Goal: Task Accomplishment & Management: Use online tool/utility

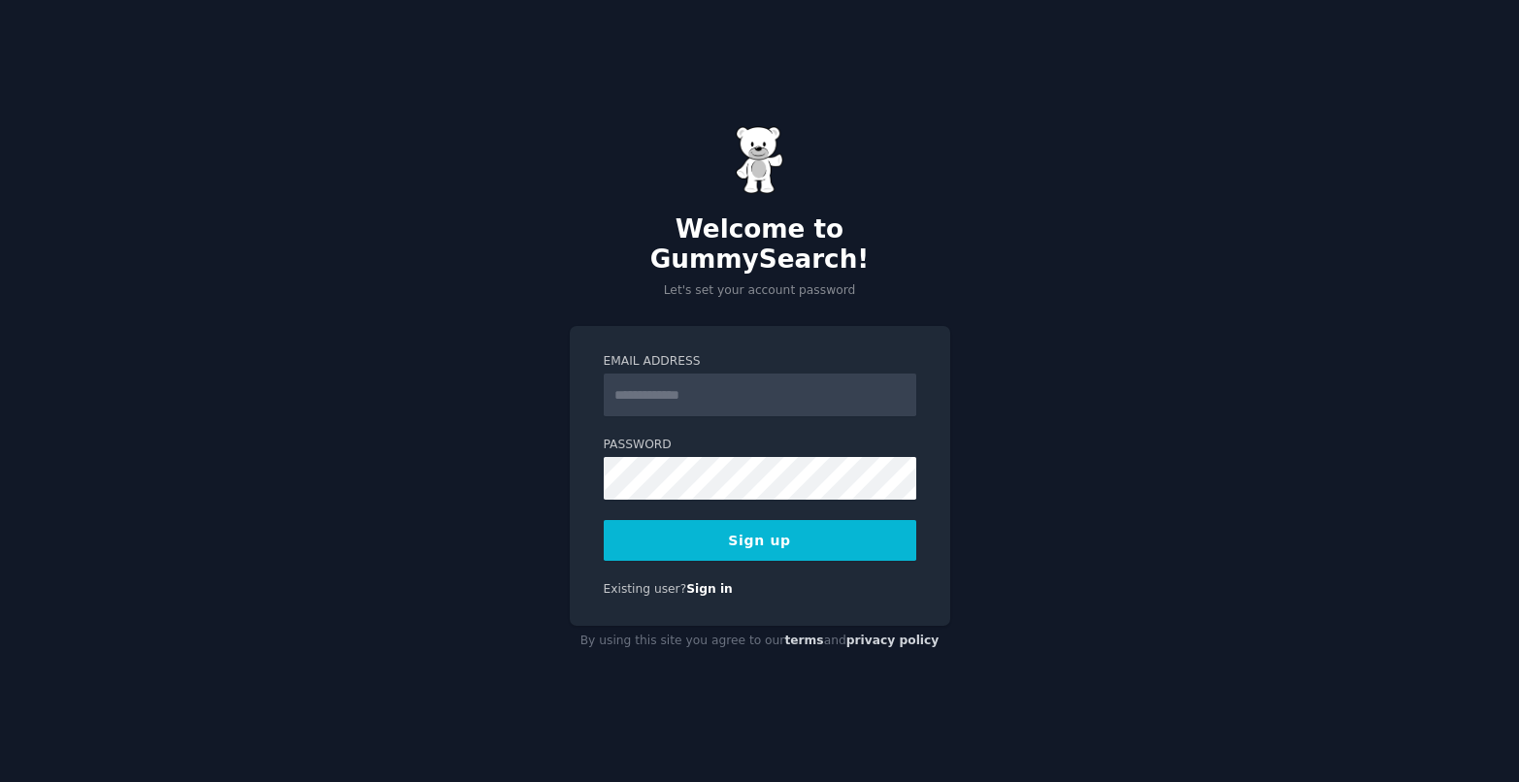
click at [1107, 403] on div "Welcome to GummySearch! Let's set your account password Email Address Password …" at bounding box center [759, 391] width 1519 height 782
click at [797, 386] on input "Email Address" at bounding box center [760, 395] width 313 height 43
type input "**********"
drag, startPoint x: 1208, startPoint y: 541, endPoint x: 935, endPoint y: 533, distance: 272.9
click at [1208, 541] on div "**********" at bounding box center [759, 391] width 1519 height 782
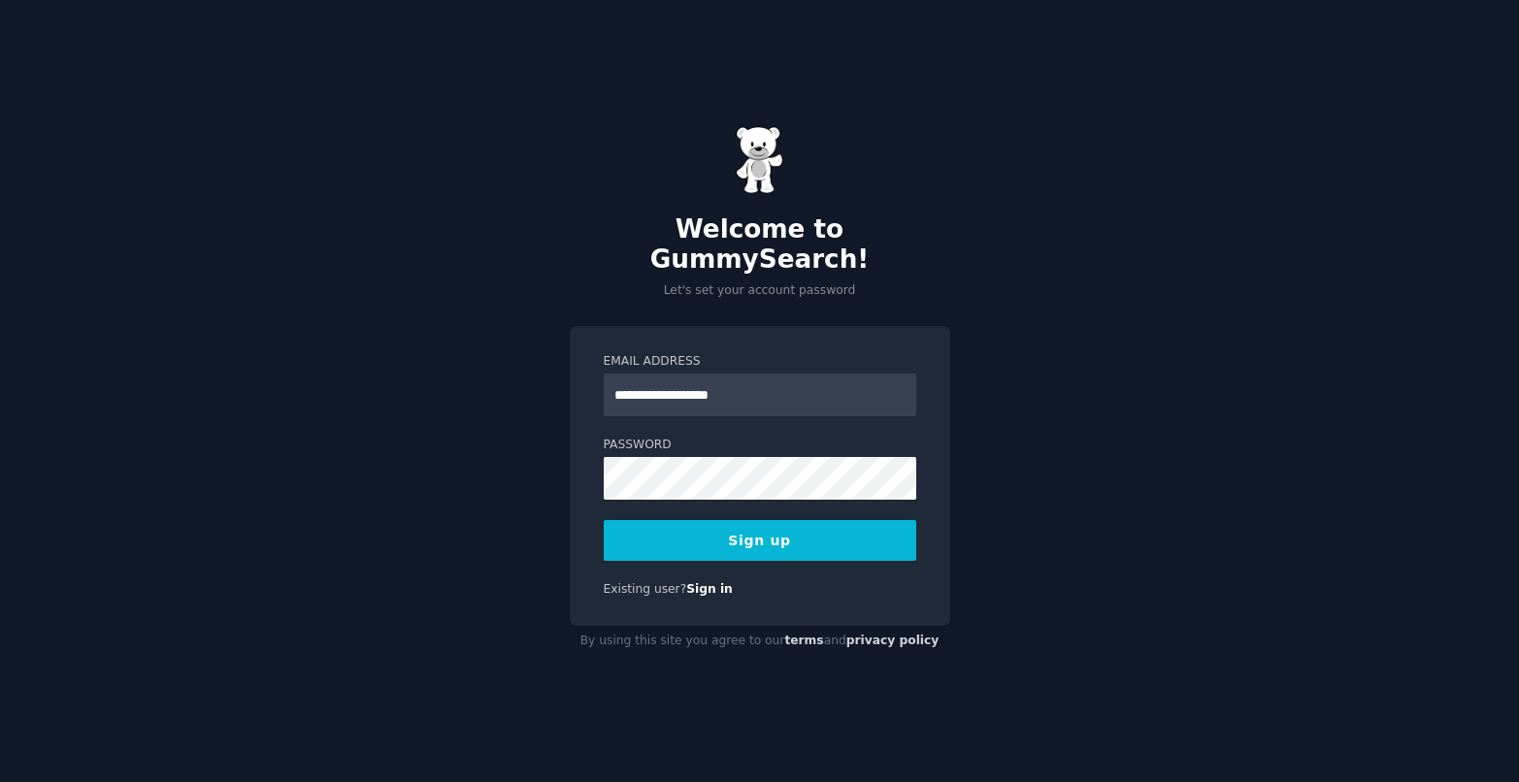
click at [792, 520] on button "Sign up" at bounding box center [760, 540] width 313 height 41
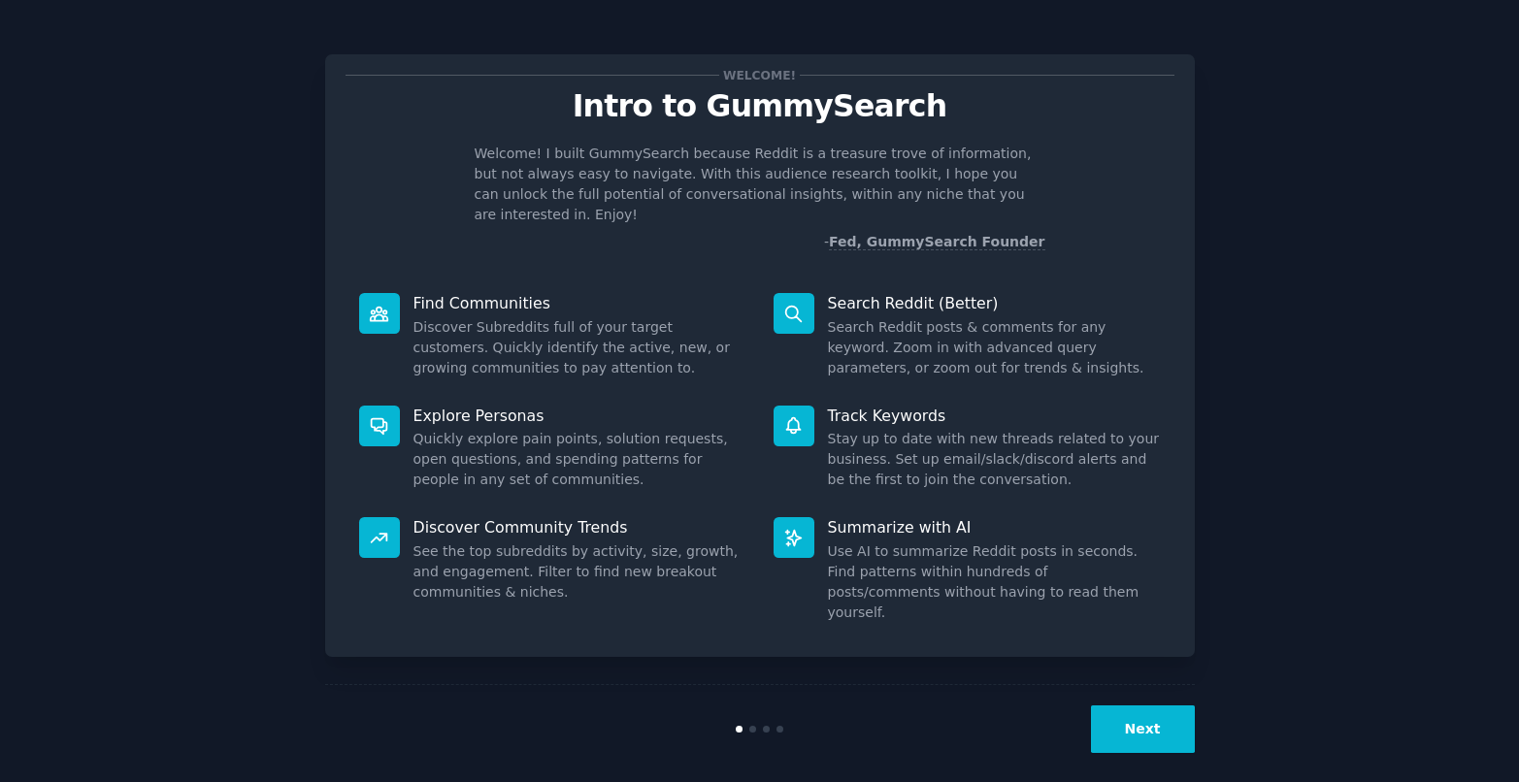
click at [1372, 398] on div "Welcome! Intro to GummySearch Welcome! I built GummySearch because Reddit is a …" at bounding box center [759, 400] width 1465 height 747
click at [1135, 715] on button "Next" at bounding box center [1143, 730] width 104 height 48
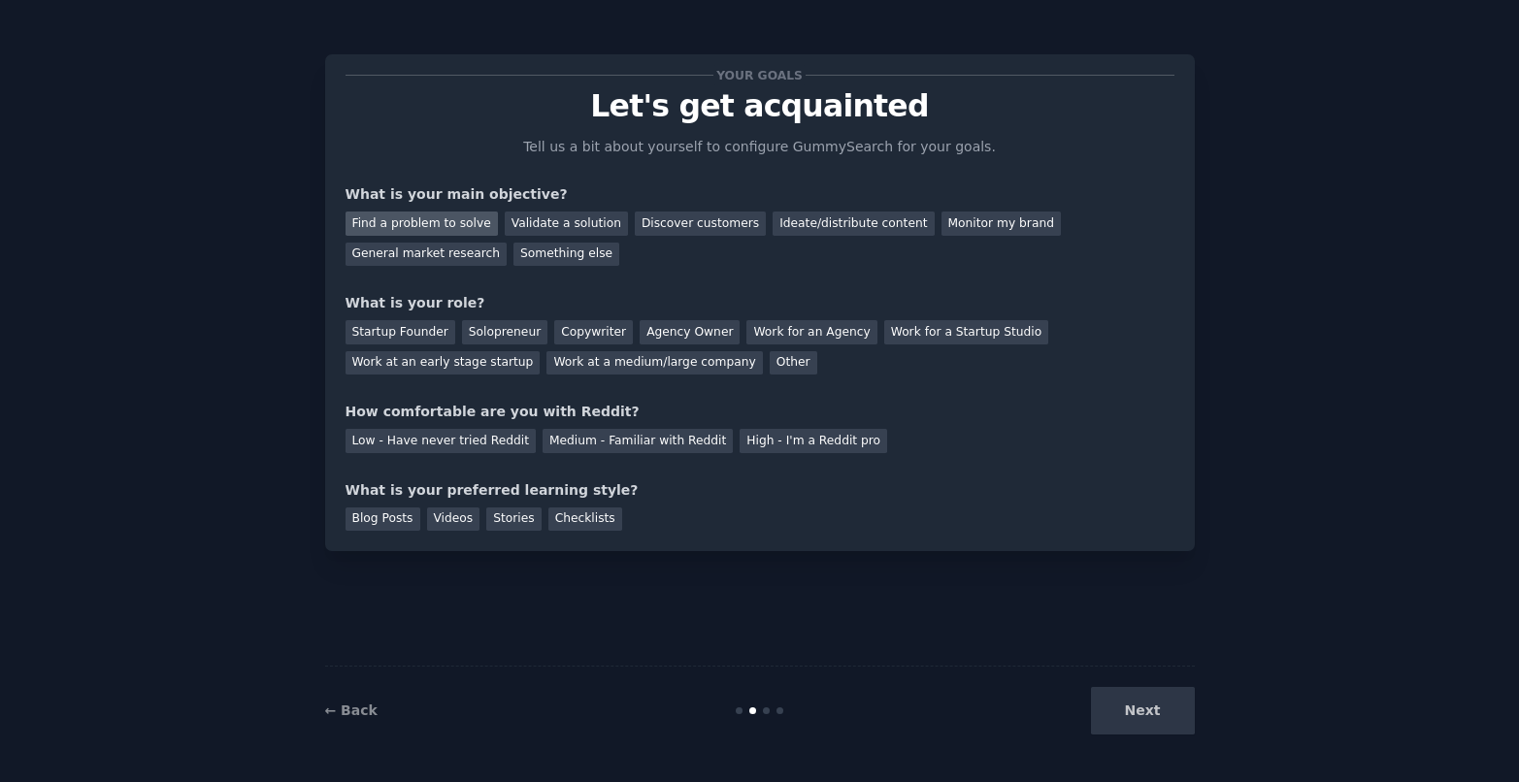
click at [448, 227] on div "Find a problem to solve" at bounding box center [422, 224] width 152 height 24
click at [598, 227] on div "Validate a solution" at bounding box center [566, 224] width 123 height 24
click at [421, 216] on div "Find a problem to solve" at bounding box center [422, 224] width 152 height 24
click at [677, 225] on div "Discover customers" at bounding box center [700, 224] width 131 height 24
click at [439, 228] on div "Find a problem to solve" at bounding box center [422, 224] width 152 height 24
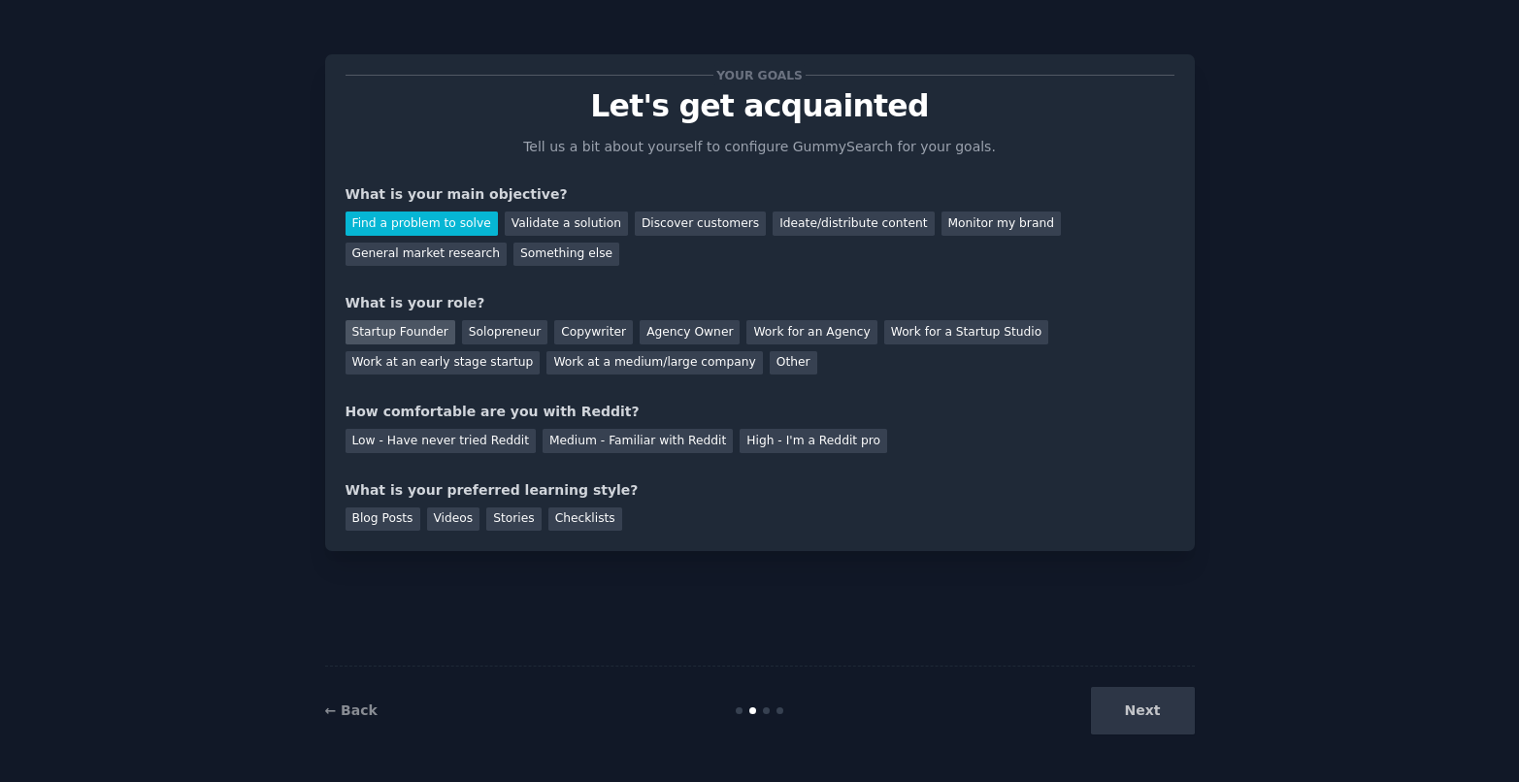
click at [402, 335] on div "Startup Founder" at bounding box center [401, 332] width 110 height 24
click at [586, 435] on div "Medium - Familiar with Reddit" at bounding box center [638, 441] width 190 height 24
click at [442, 520] on div "Videos" at bounding box center [453, 520] width 53 height 24
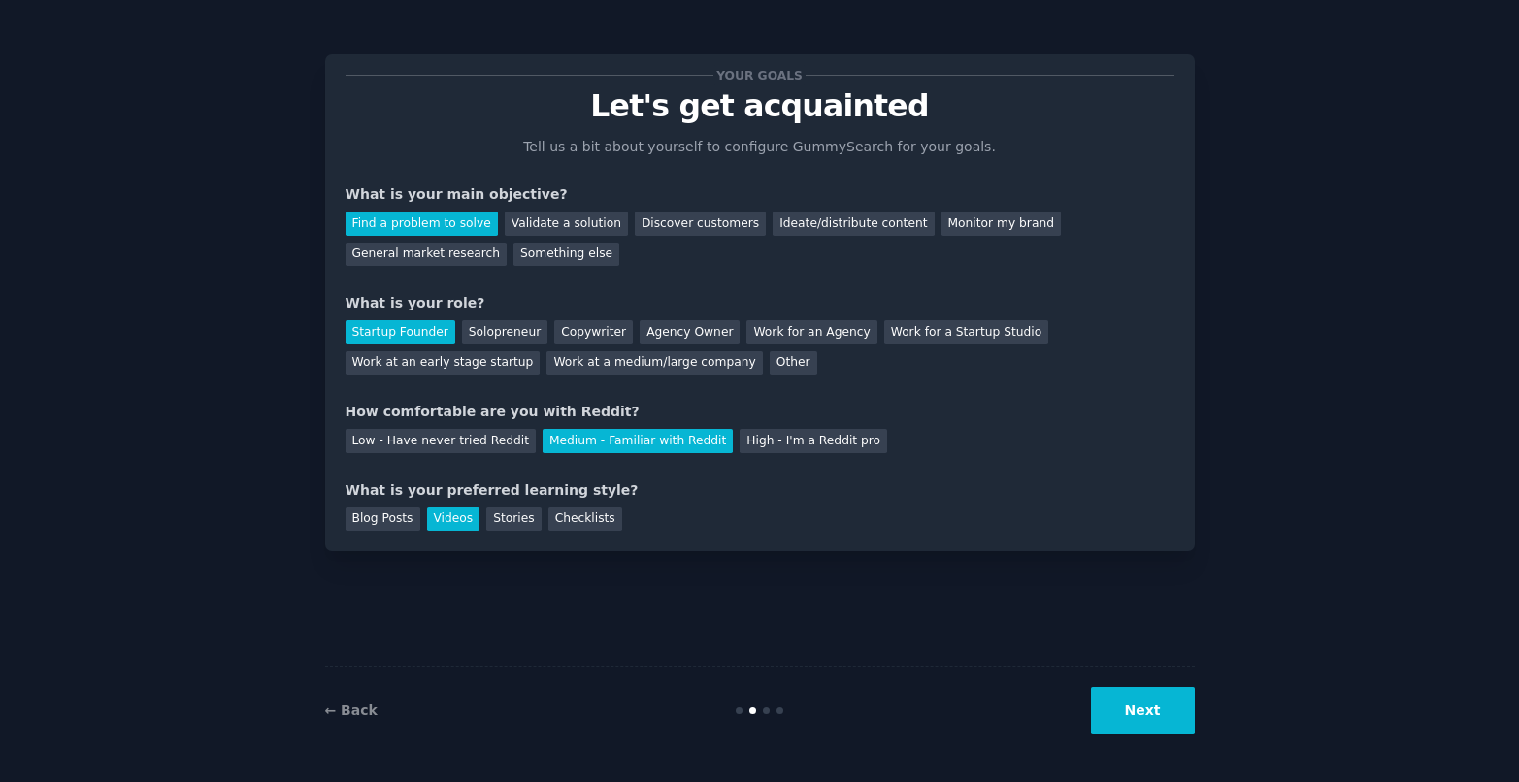
click at [1128, 717] on button "Next" at bounding box center [1143, 711] width 104 height 48
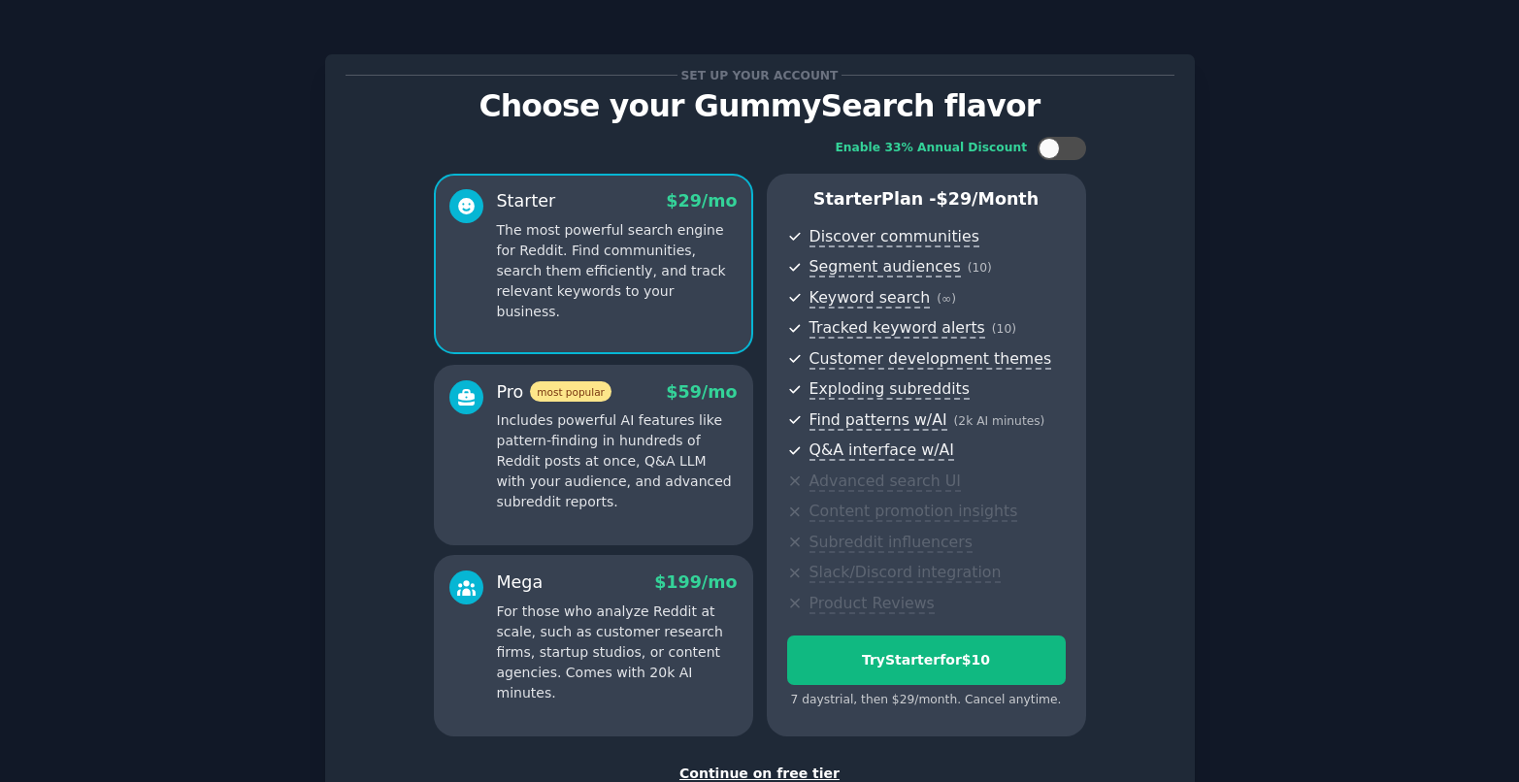
scroll to position [138, 0]
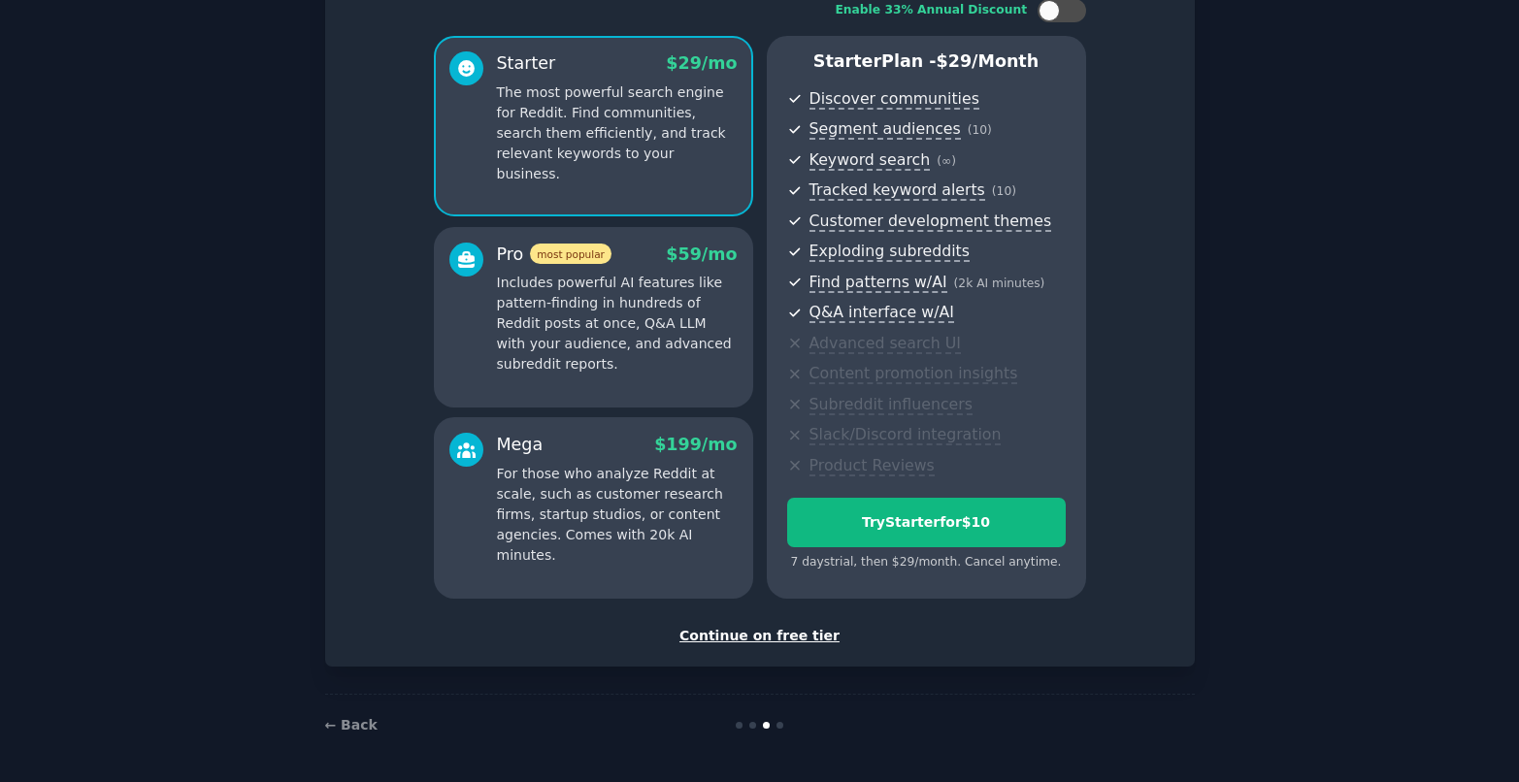
click at [774, 641] on div "Continue on free tier" at bounding box center [760, 636] width 829 height 20
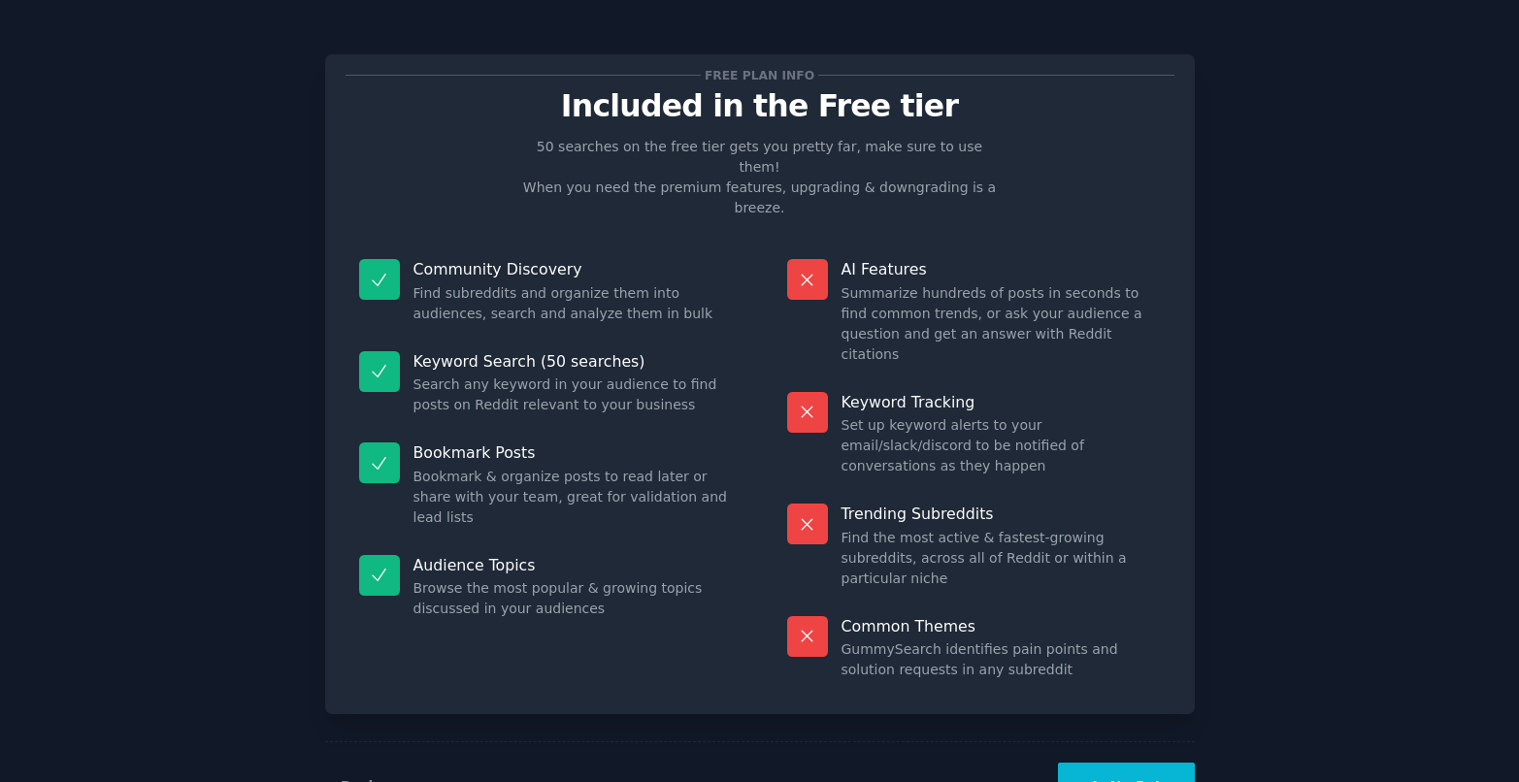
click at [1157, 763] on button "Let's Go!" at bounding box center [1126, 787] width 136 height 48
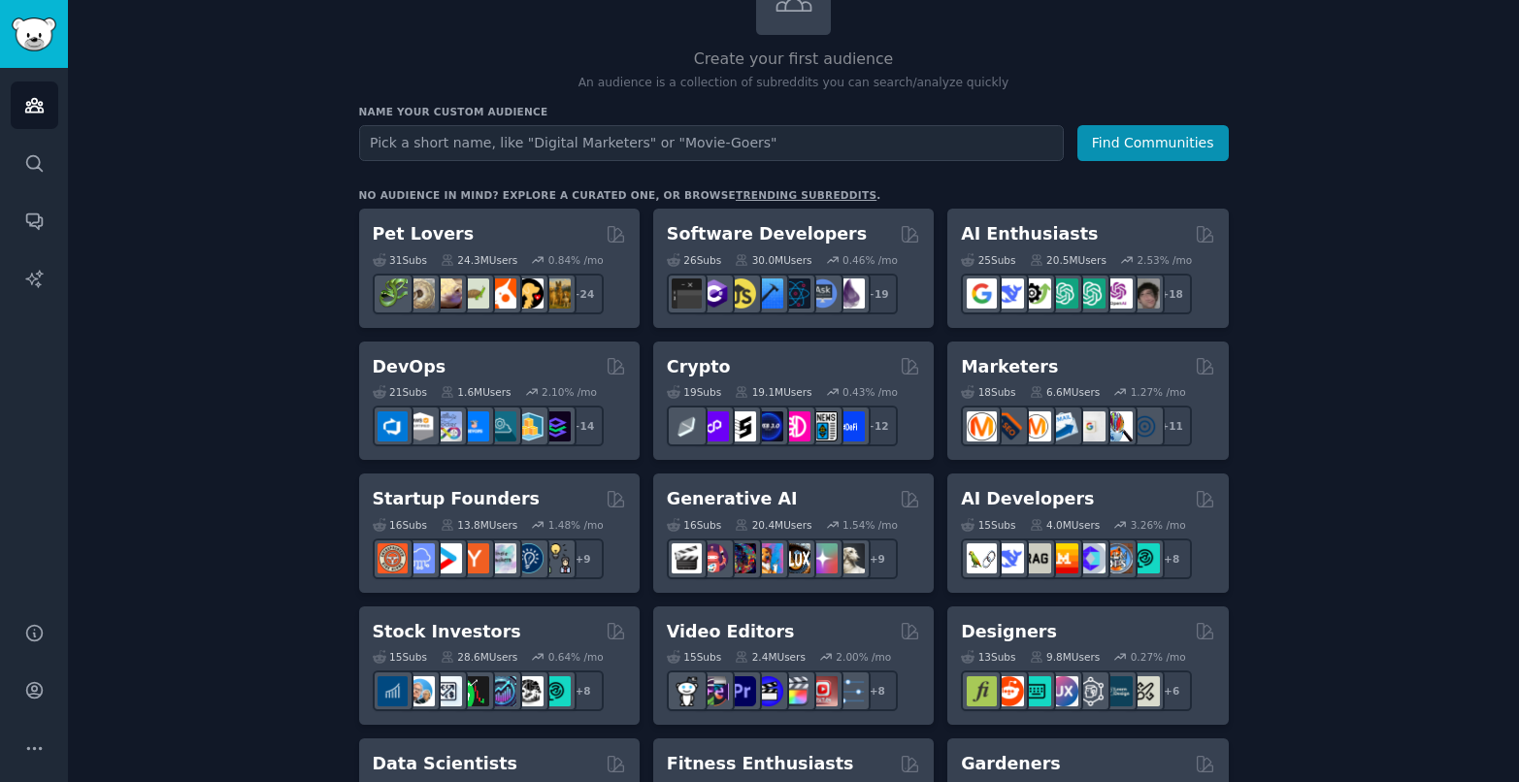
scroll to position [199, 0]
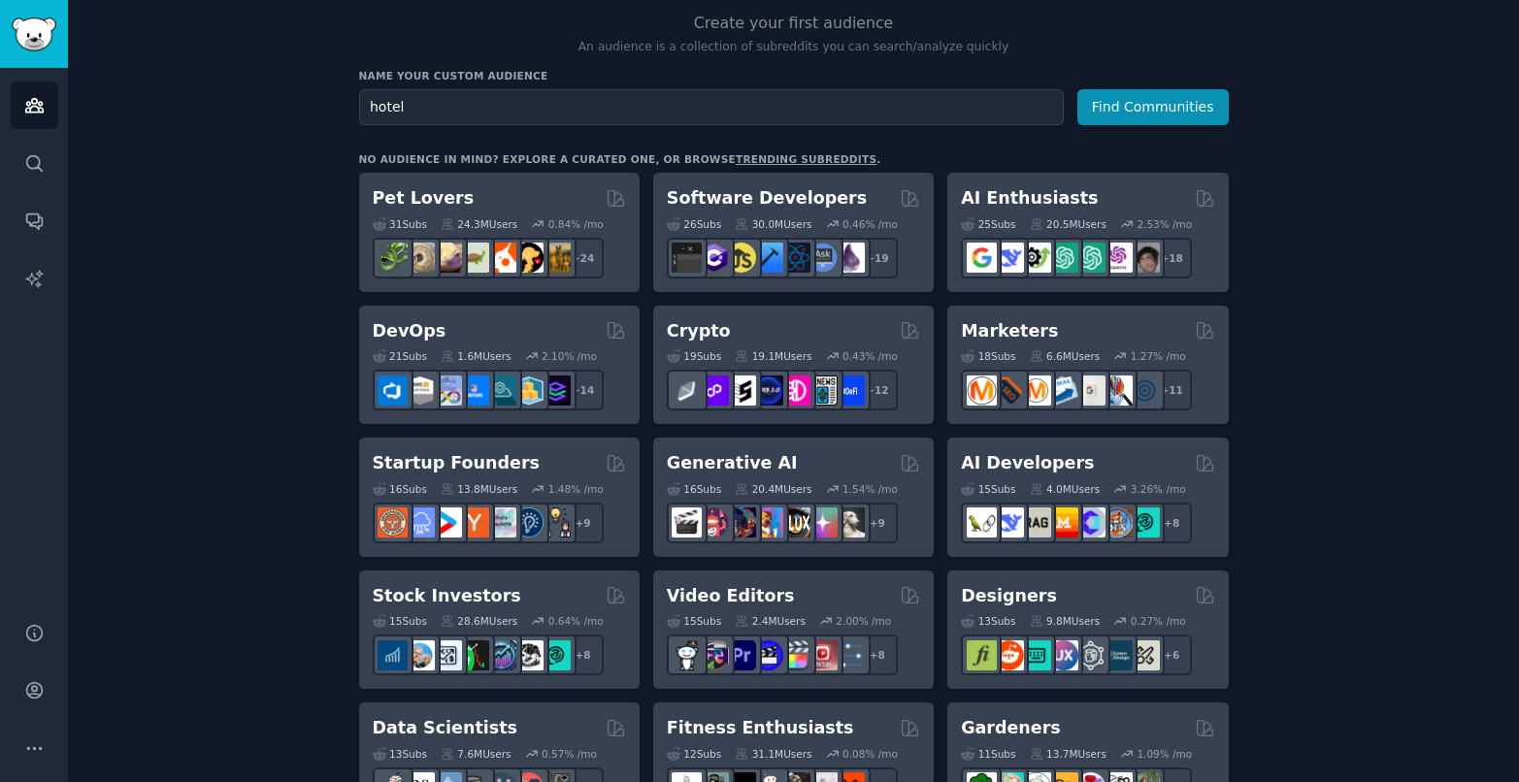
type input "hotel"
click at [1078, 89] on button "Find Communities" at bounding box center [1153, 107] width 151 height 36
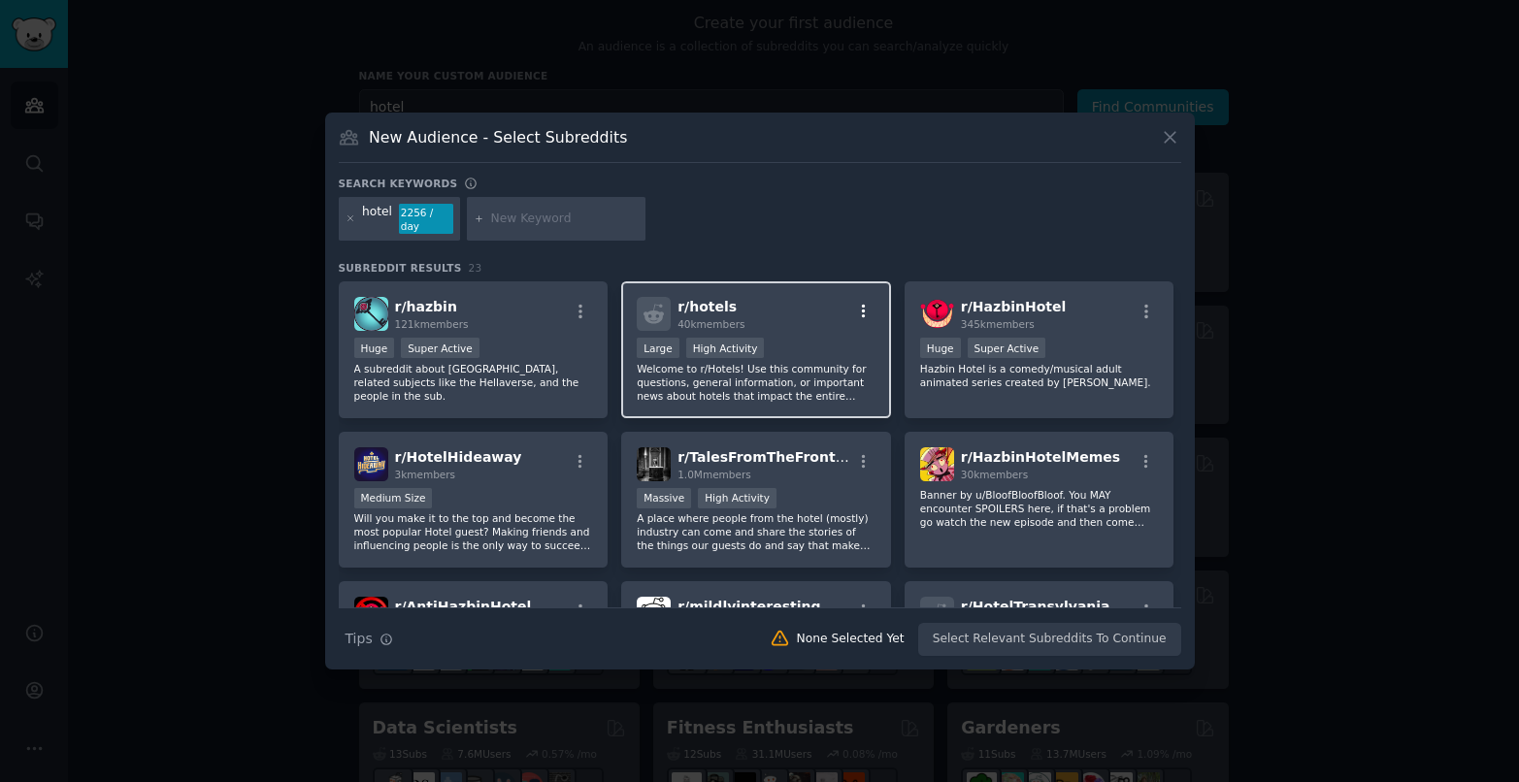
click at [859, 309] on icon "button" at bounding box center [863, 311] width 17 height 17
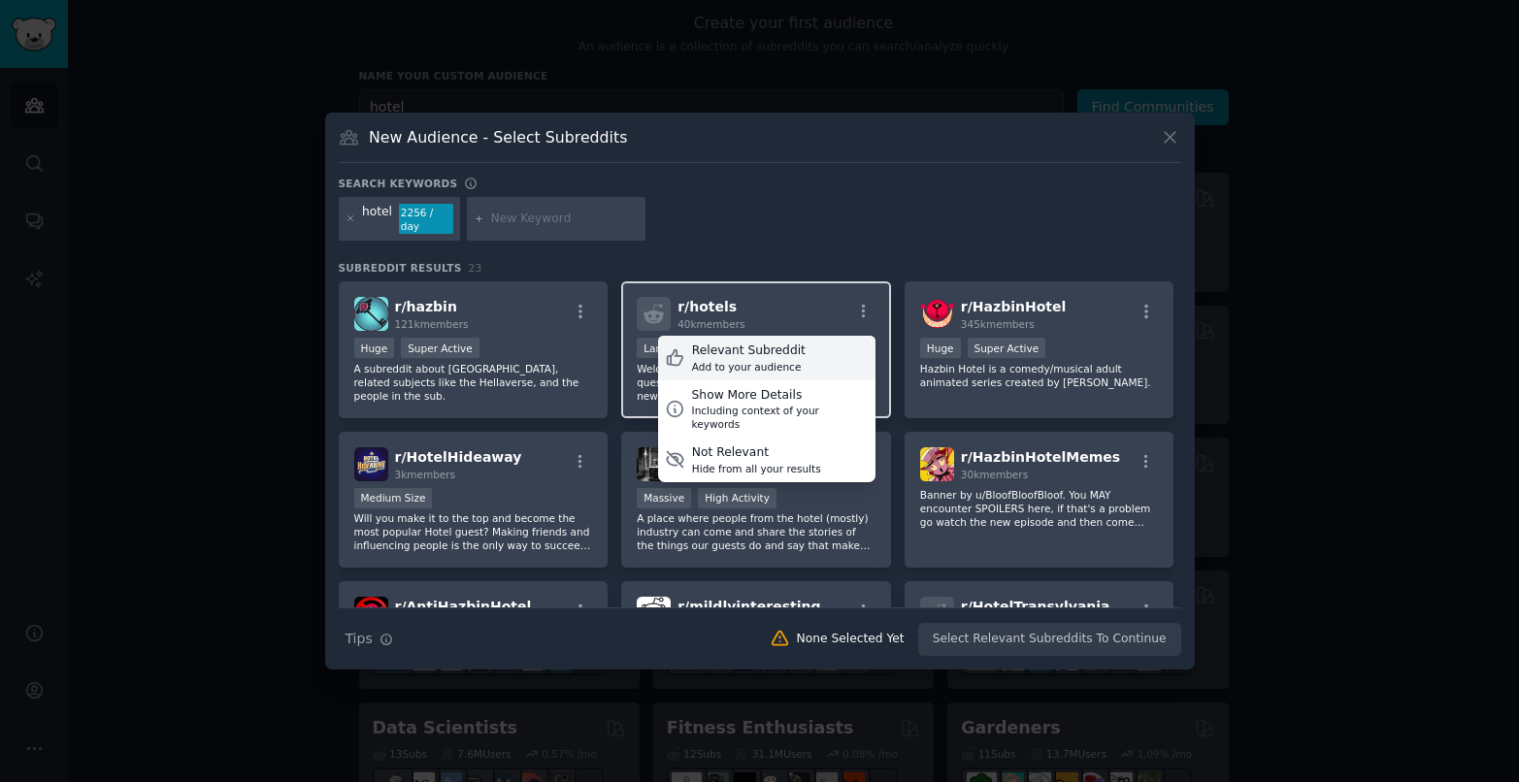
click at [831, 353] on div "Relevant Subreddit Add to your audience" at bounding box center [766, 358] width 217 height 45
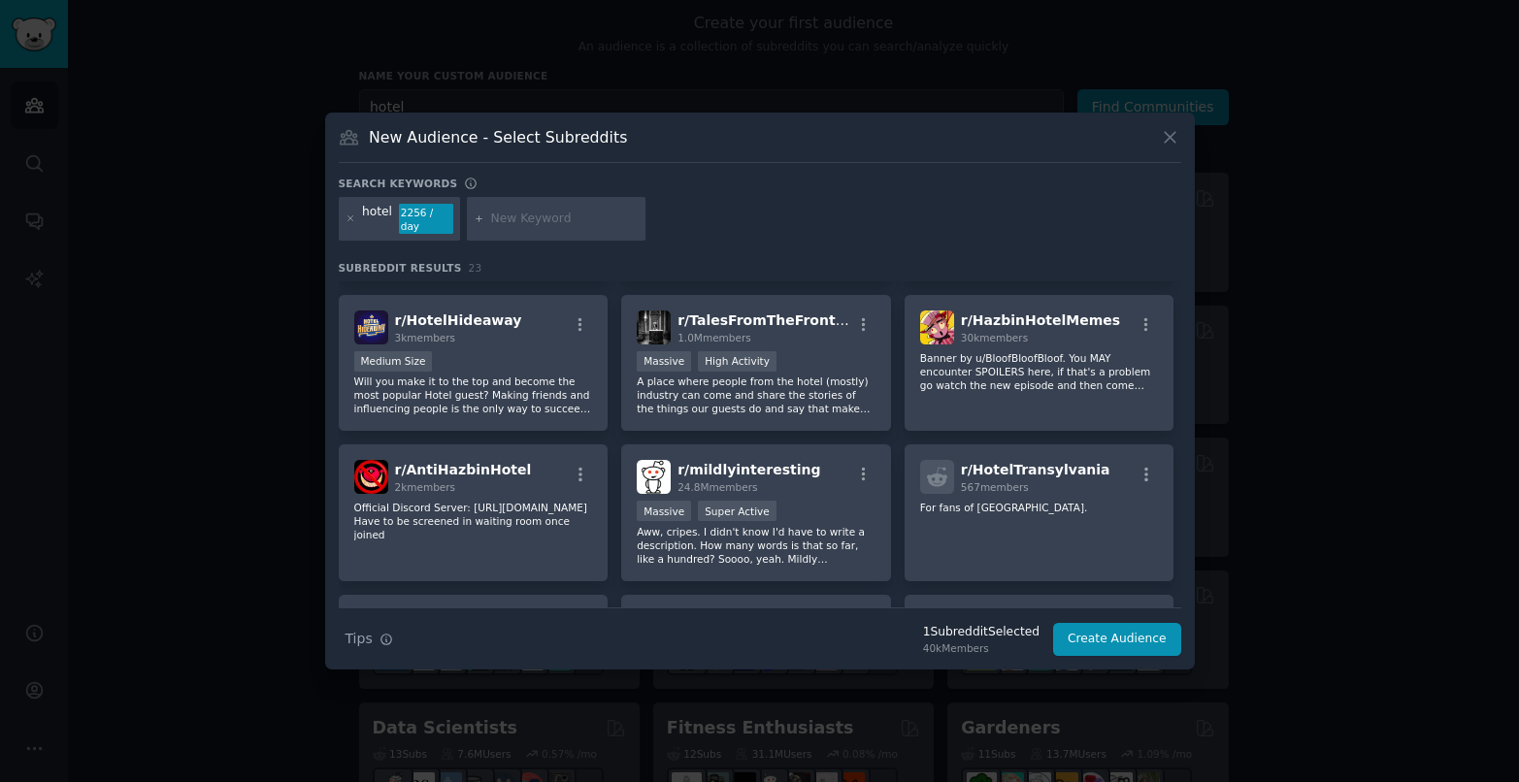
scroll to position [312, 0]
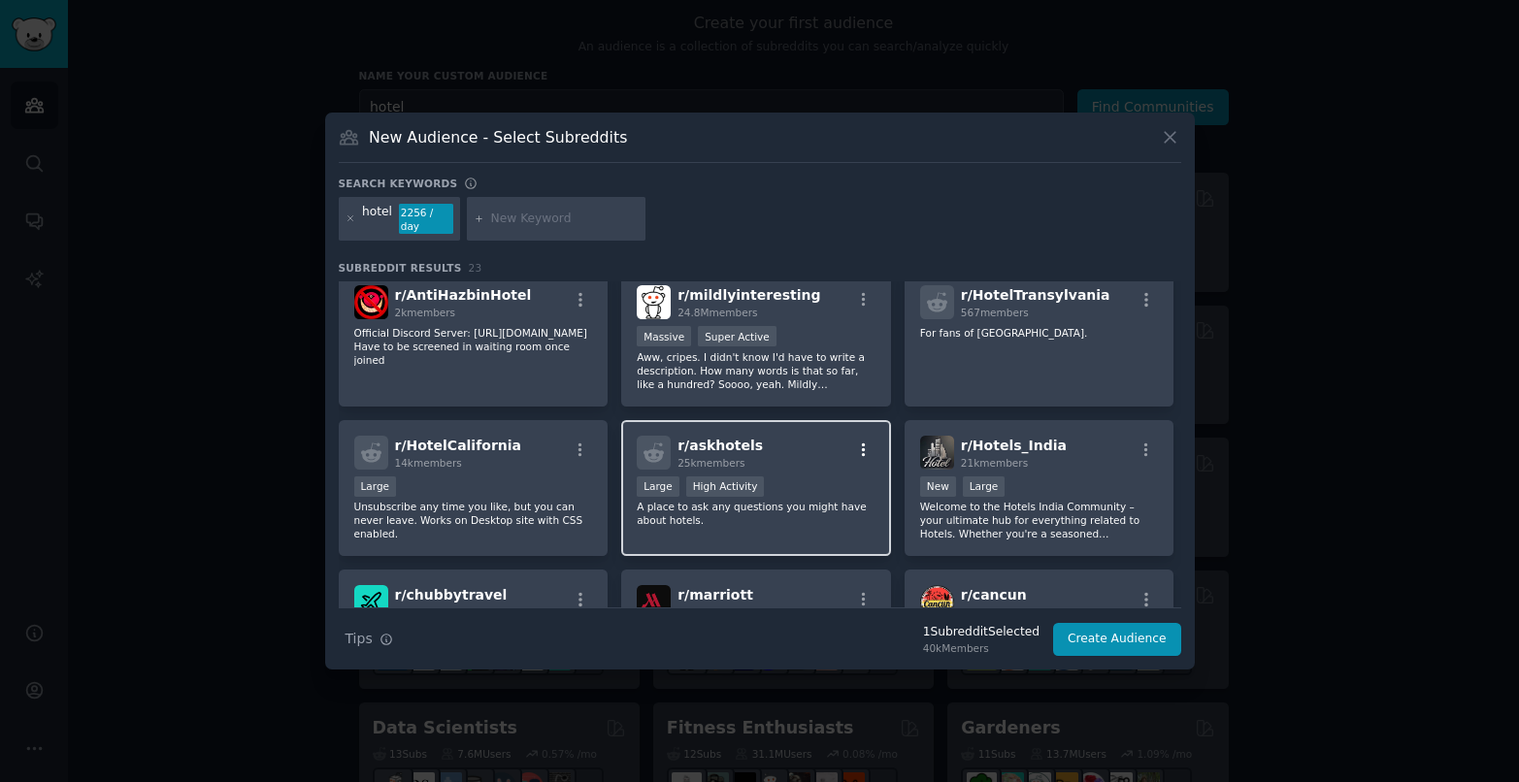
click at [855, 450] on icon "button" at bounding box center [863, 450] width 17 height 17
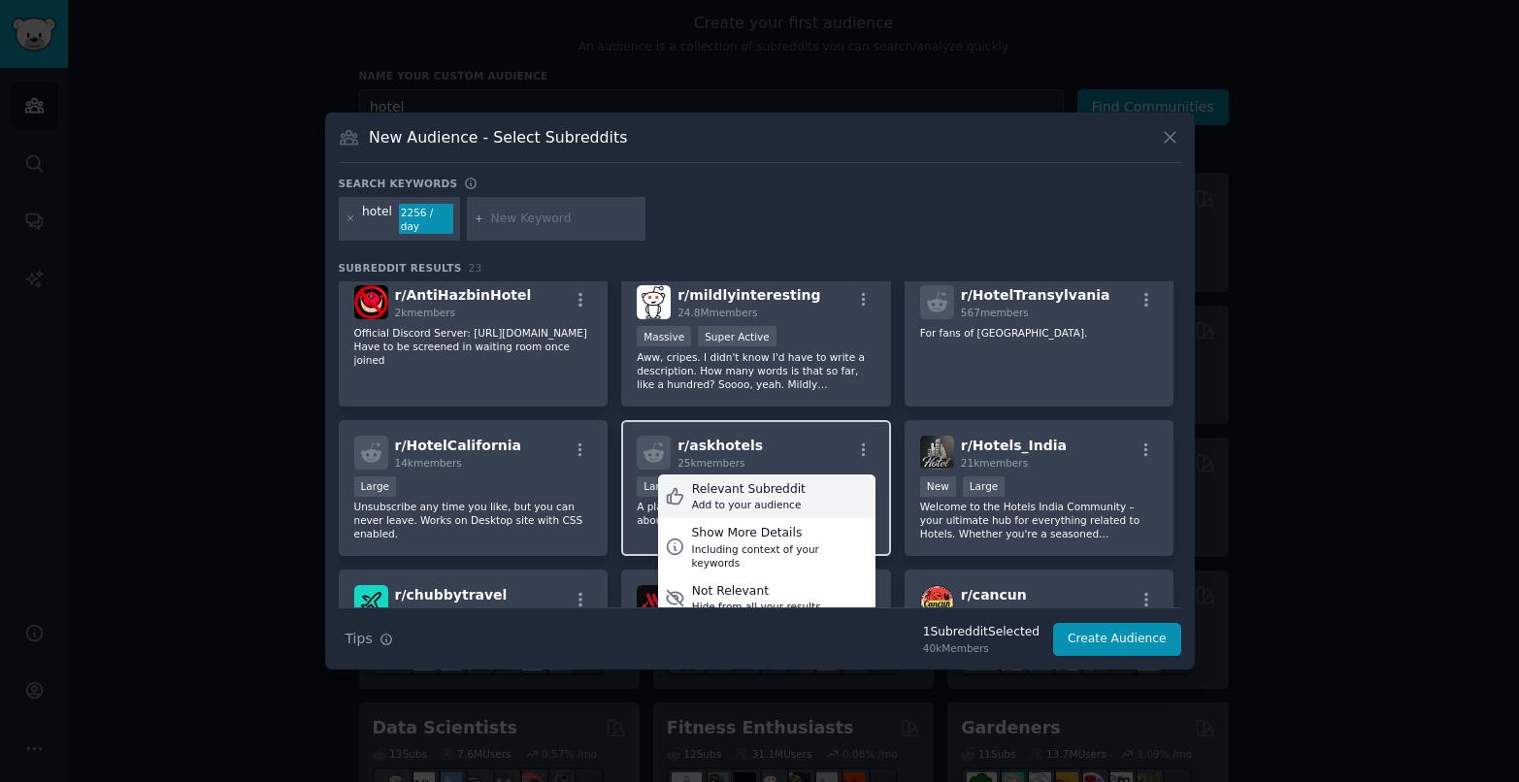
click at [835, 487] on div "Relevant Subreddit Add to your audience" at bounding box center [766, 497] width 217 height 45
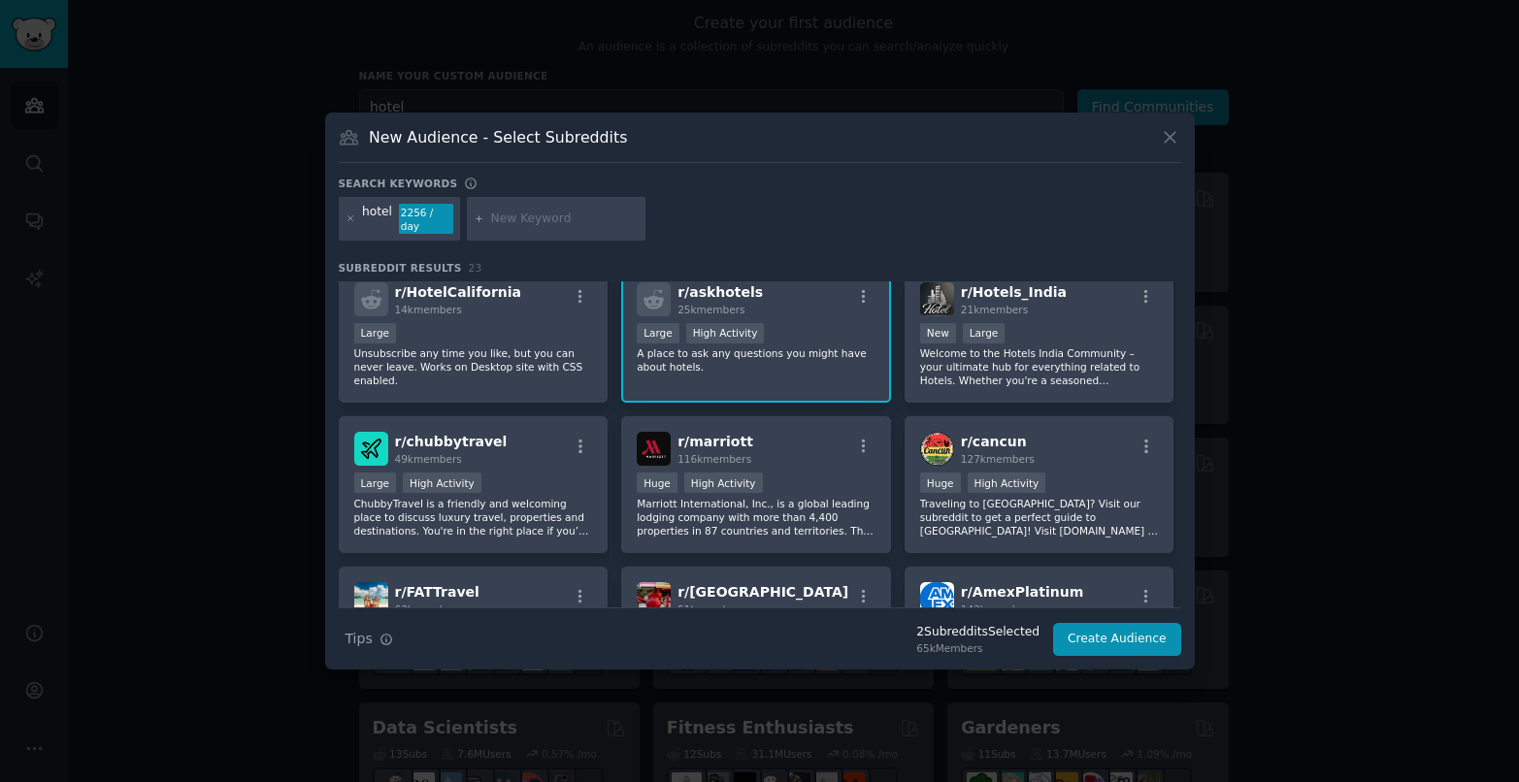
scroll to position [478, 0]
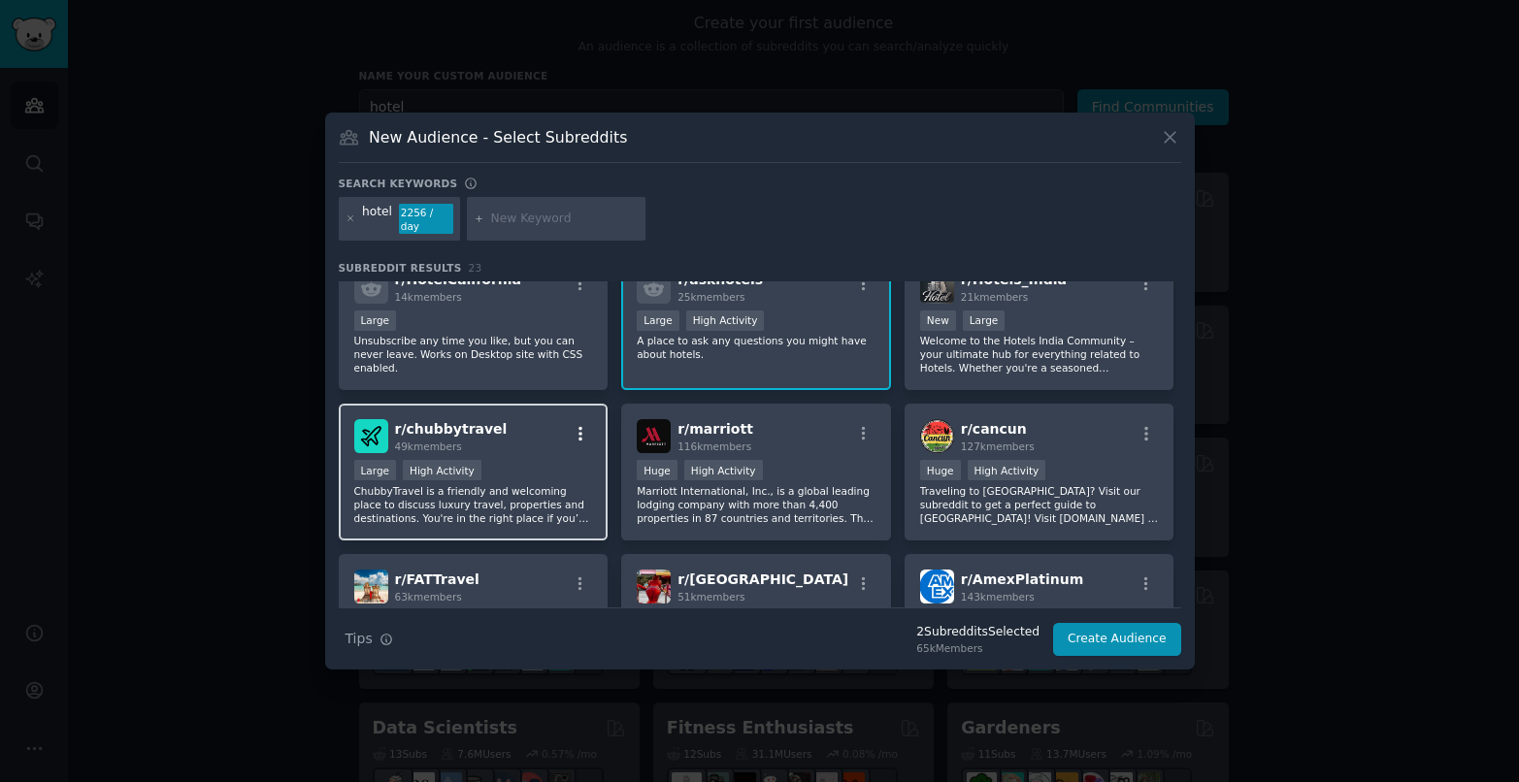
click at [579, 434] on icon "button" at bounding box center [581, 434] width 4 height 14
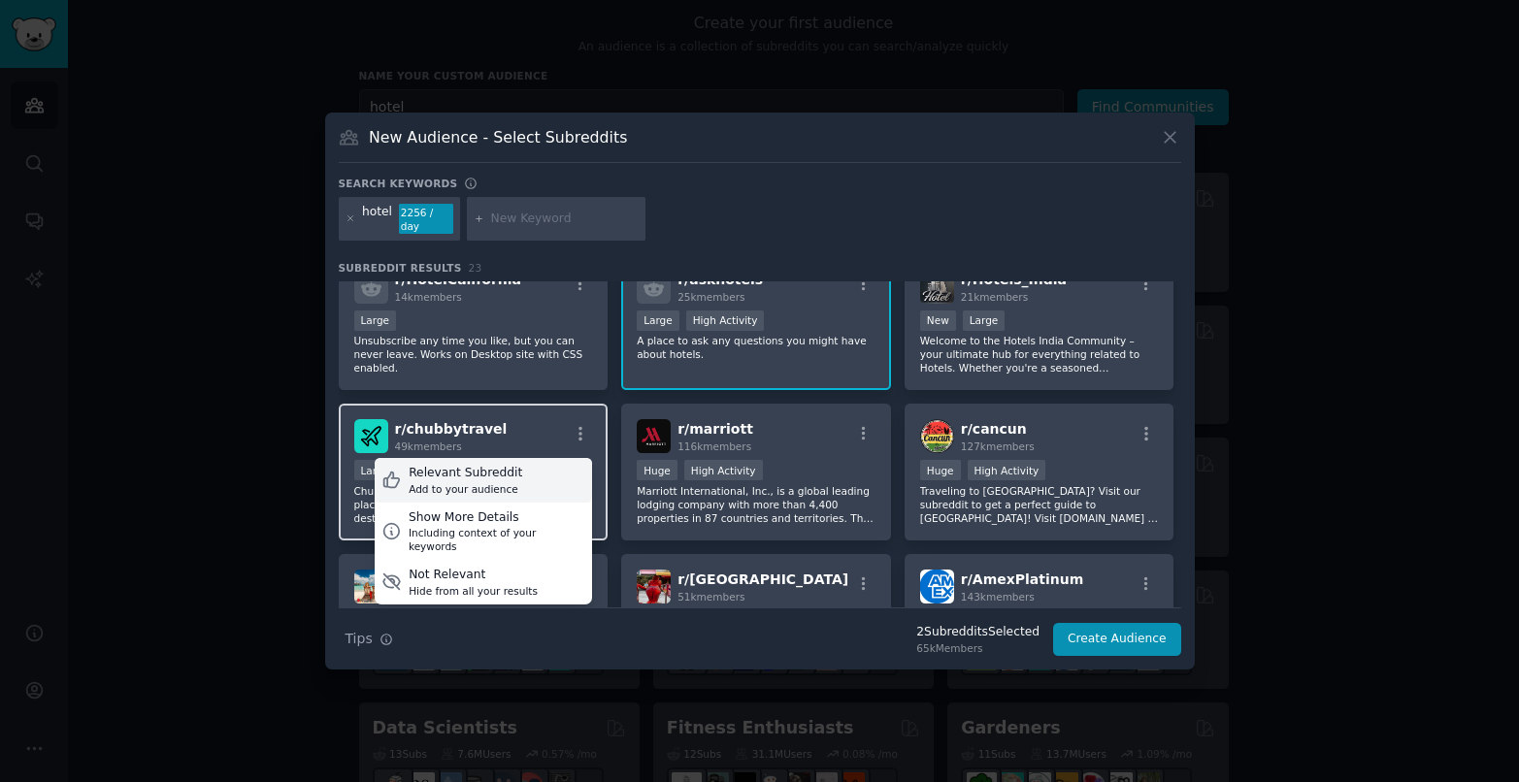
click at [503, 480] on div "Relevant Subreddit" at bounding box center [466, 473] width 114 height 17
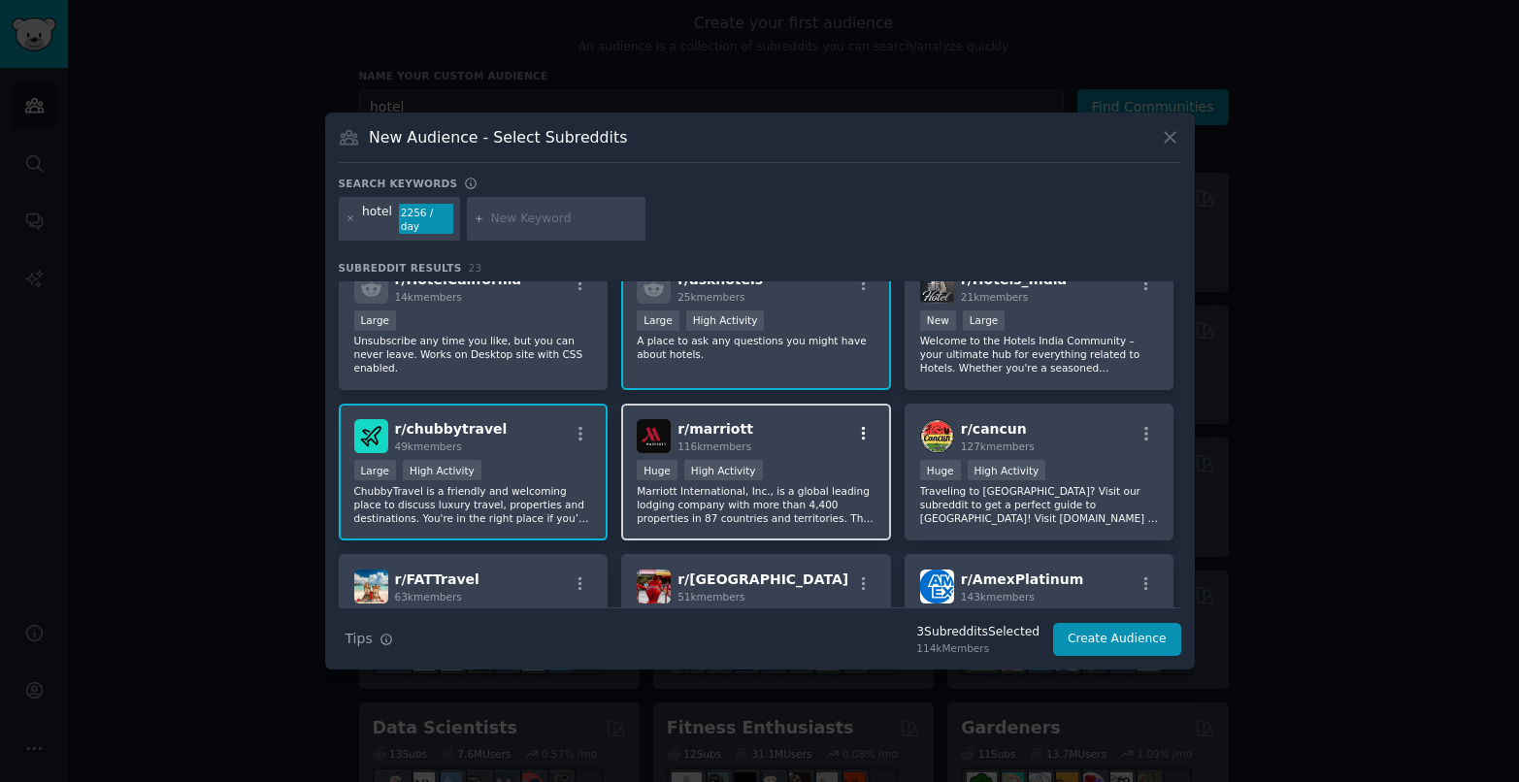
click at [864, 435] on icon "button" at bounding box center [863, 433] width 17 height 17
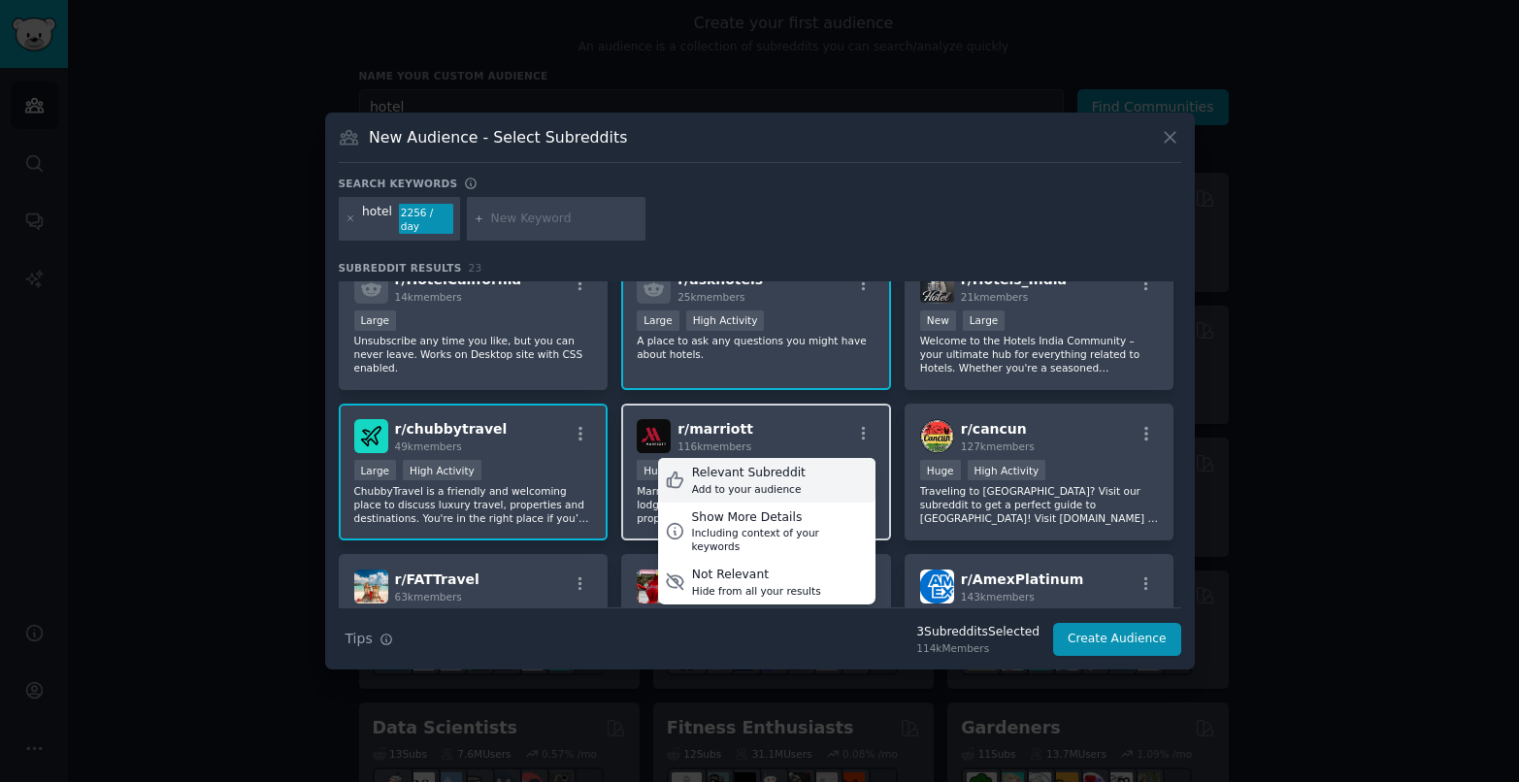
click at [776, 485] on div "Add to your audience" at bounding box center [749, 489] width 114 height 14
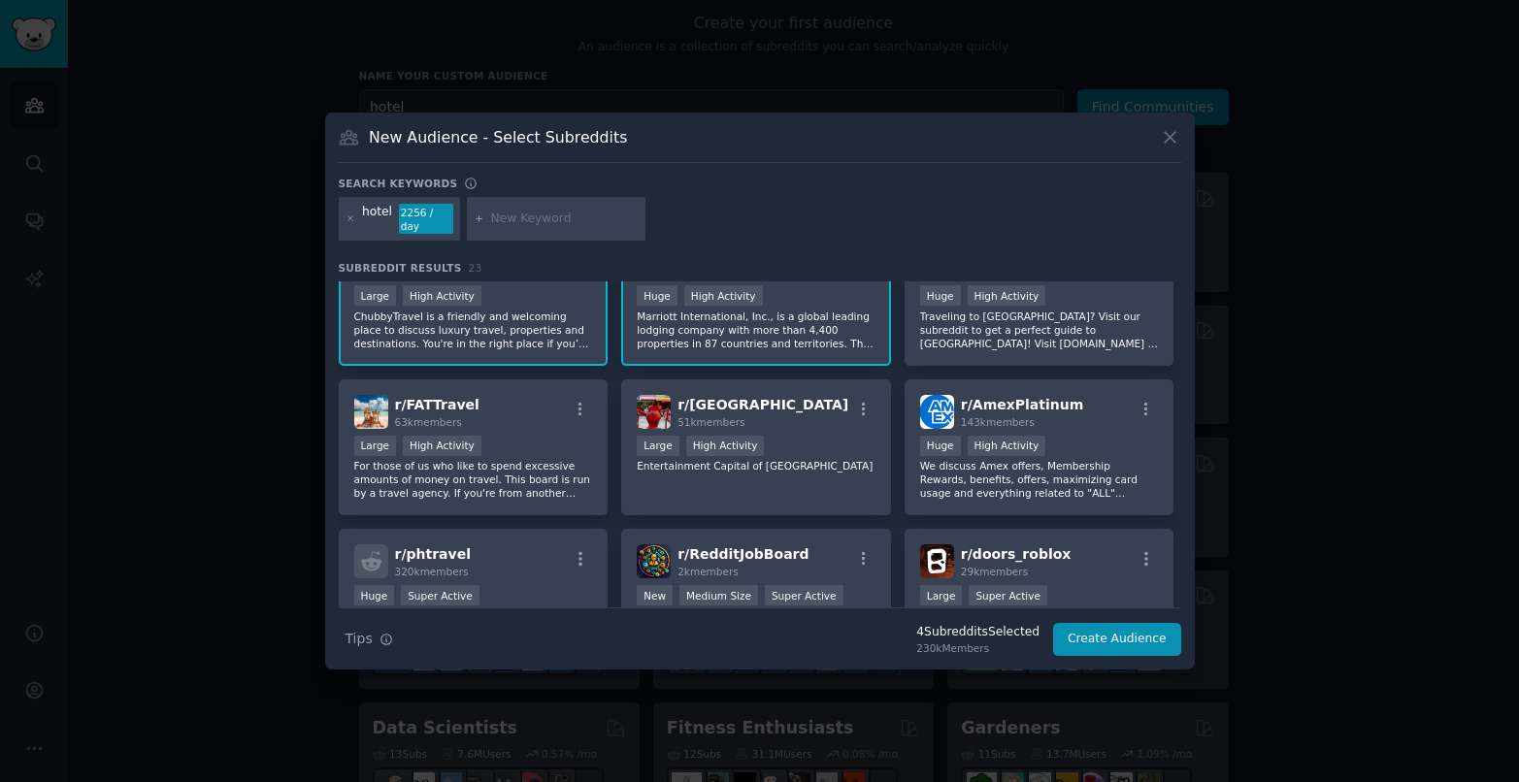
scroll to position [667, 0]
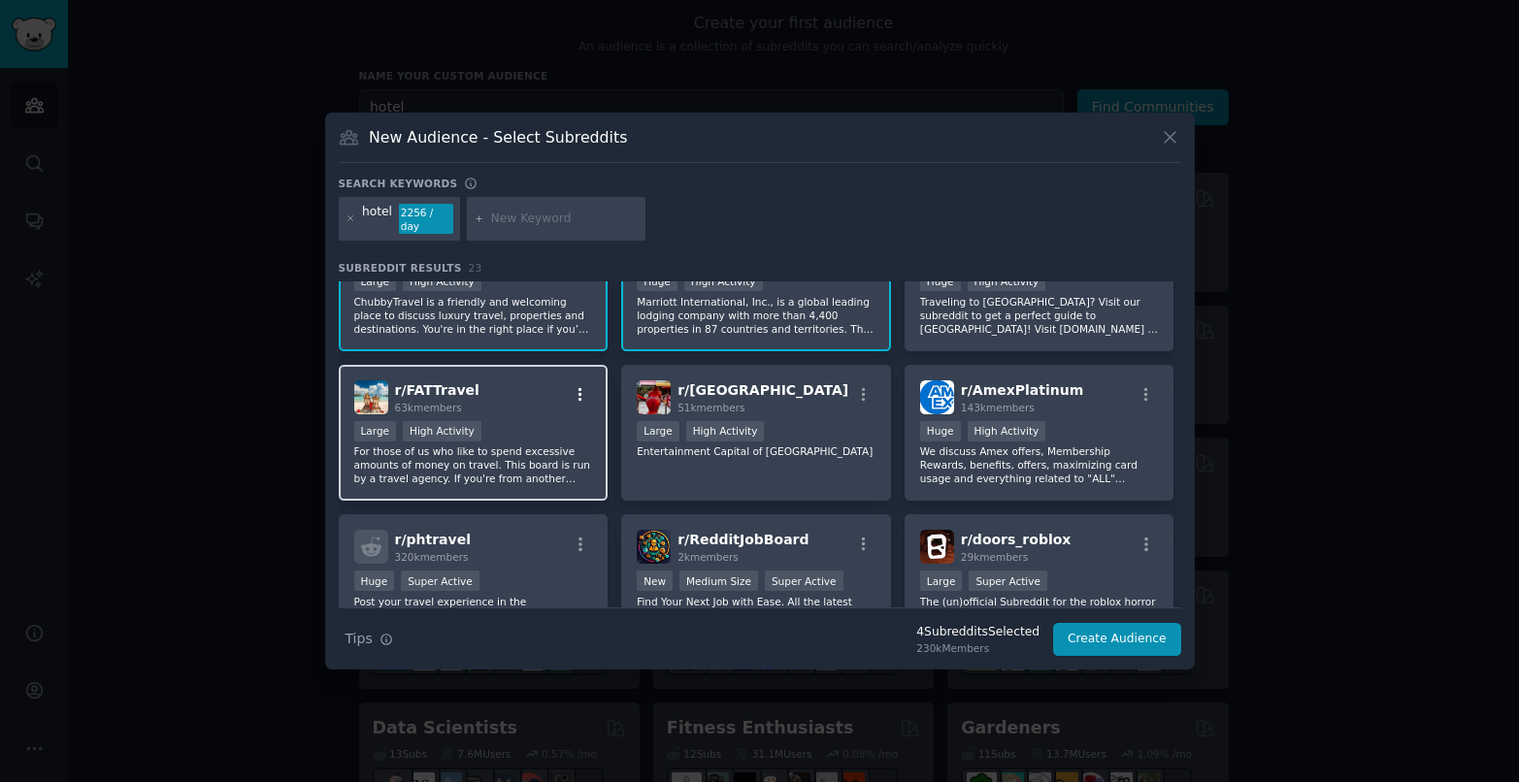
click at [576, 393] on icon "button" at bounding box center [580, 394] width 17 height 17
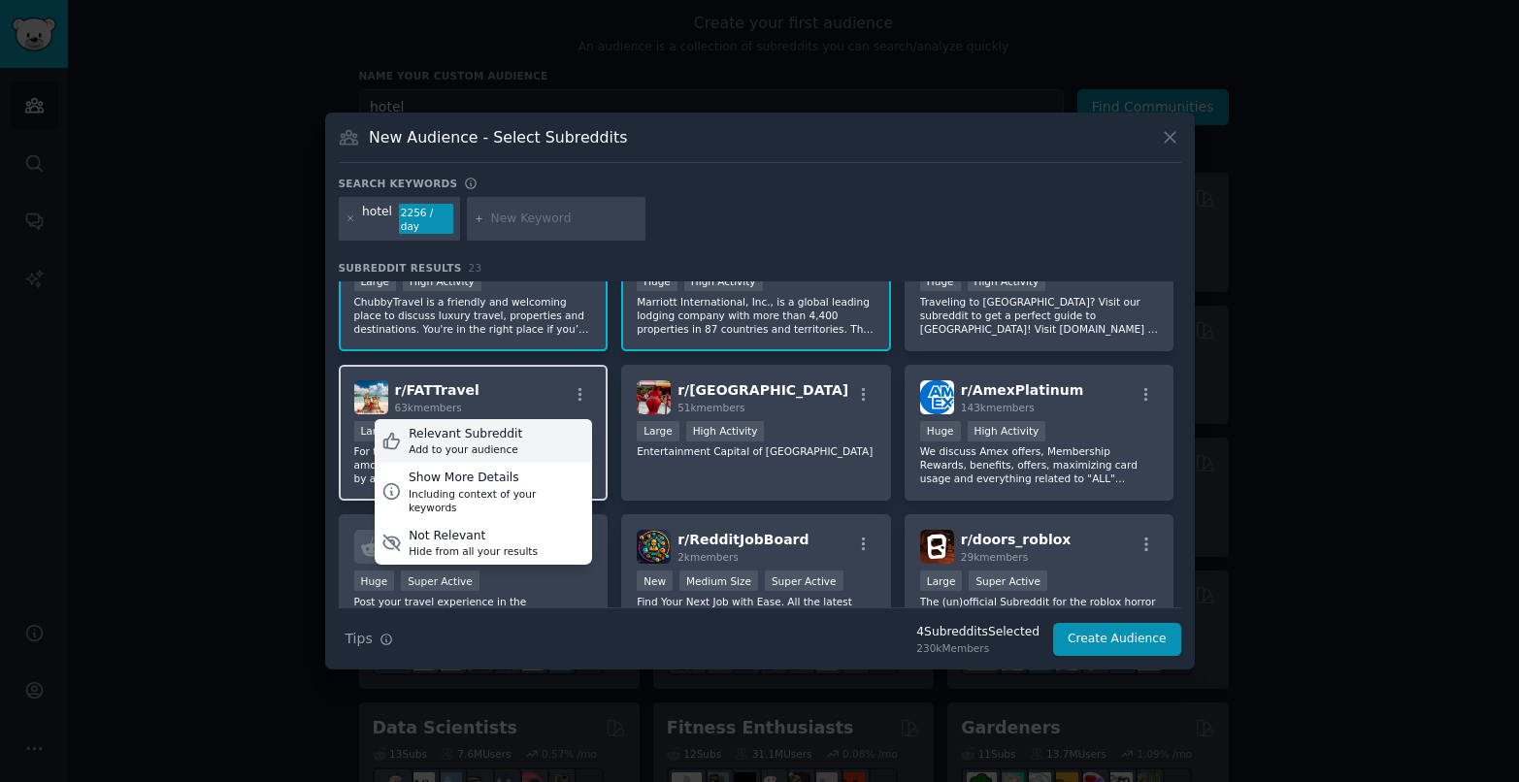
click at [509, 444] on div "Add to your audience" at bounding box center [466, 450] width 114 height 14
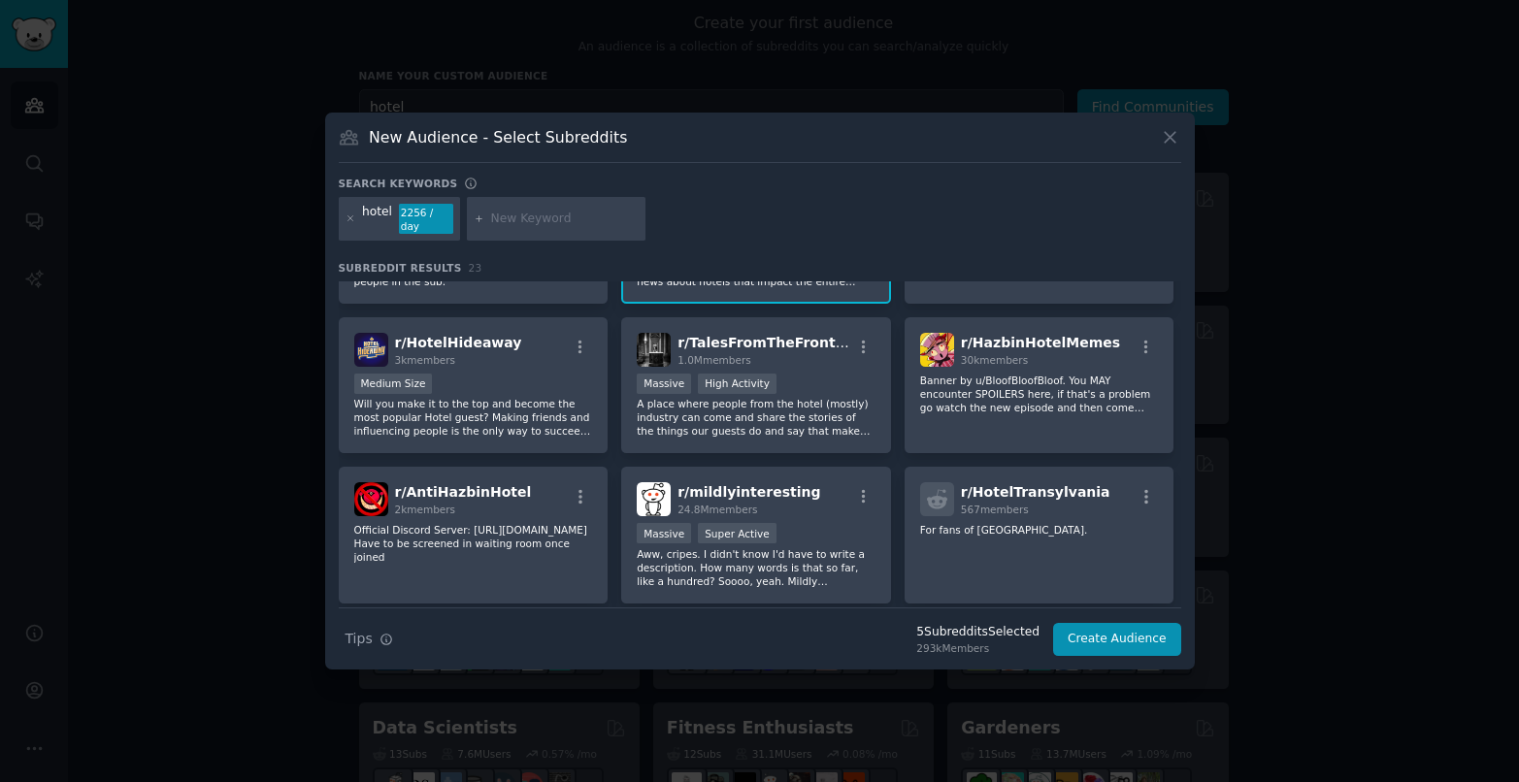
scroll to position [116, 0]
click at [1135, 642] on button "Create Audience" at bounding box center [1117, 639] width 128 height 33
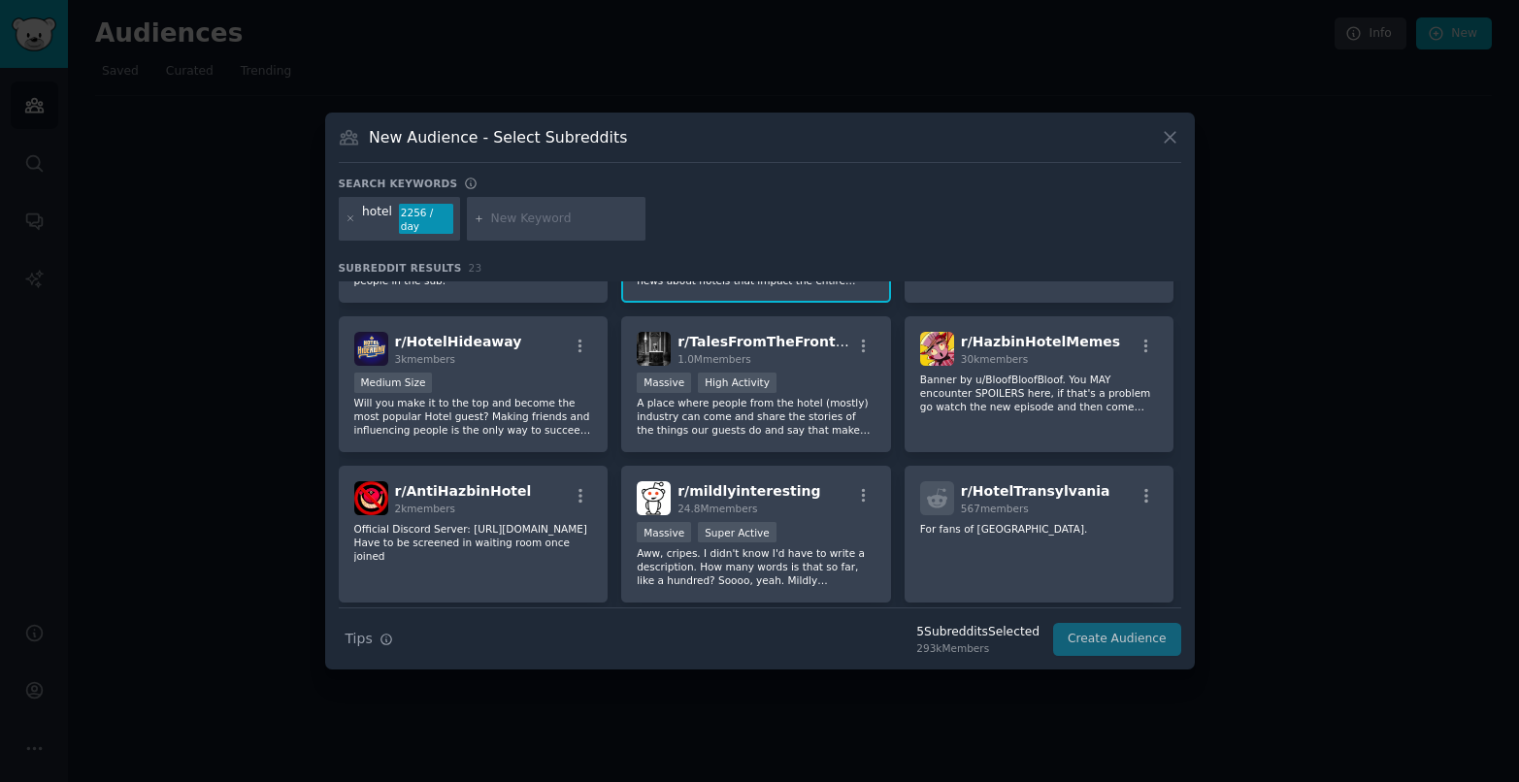
scroll to position [0, 0]
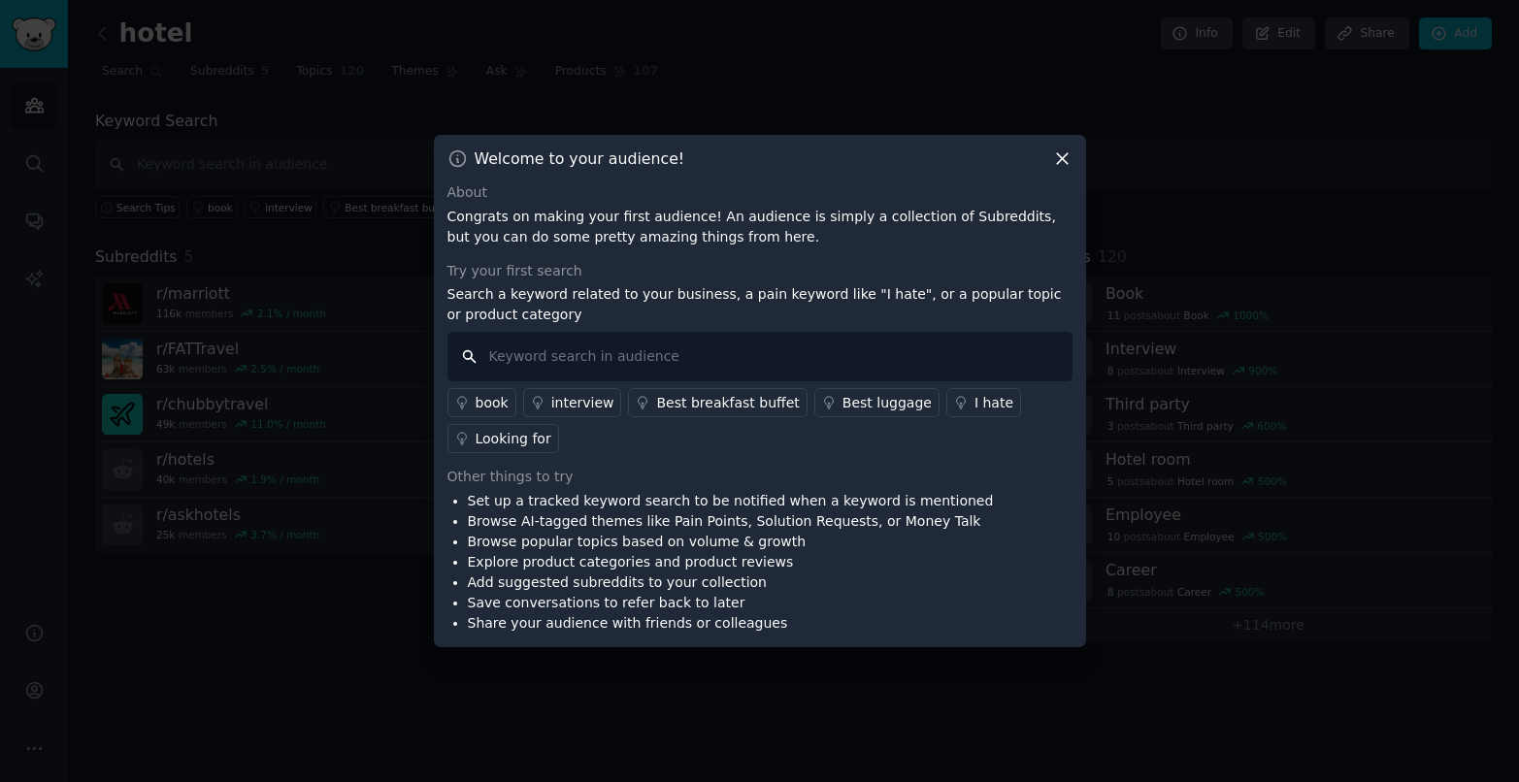
click at [604, 359] on input "text" at bounding box center [760, 357] width 625 height 50
type input "direct booking"
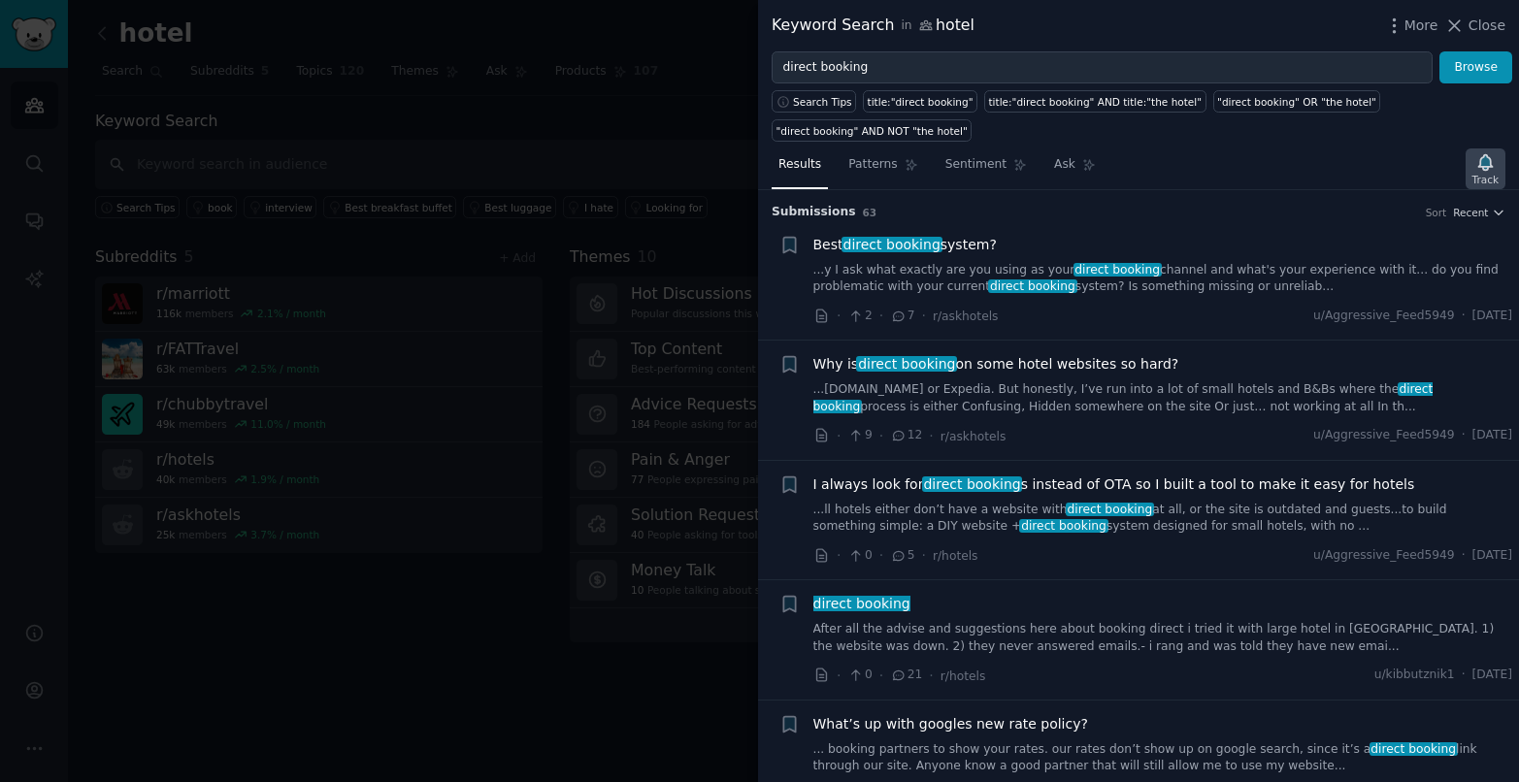
click at [1488, 163] on icon "button" at bounding box center [1485, 162] width 14 height 16
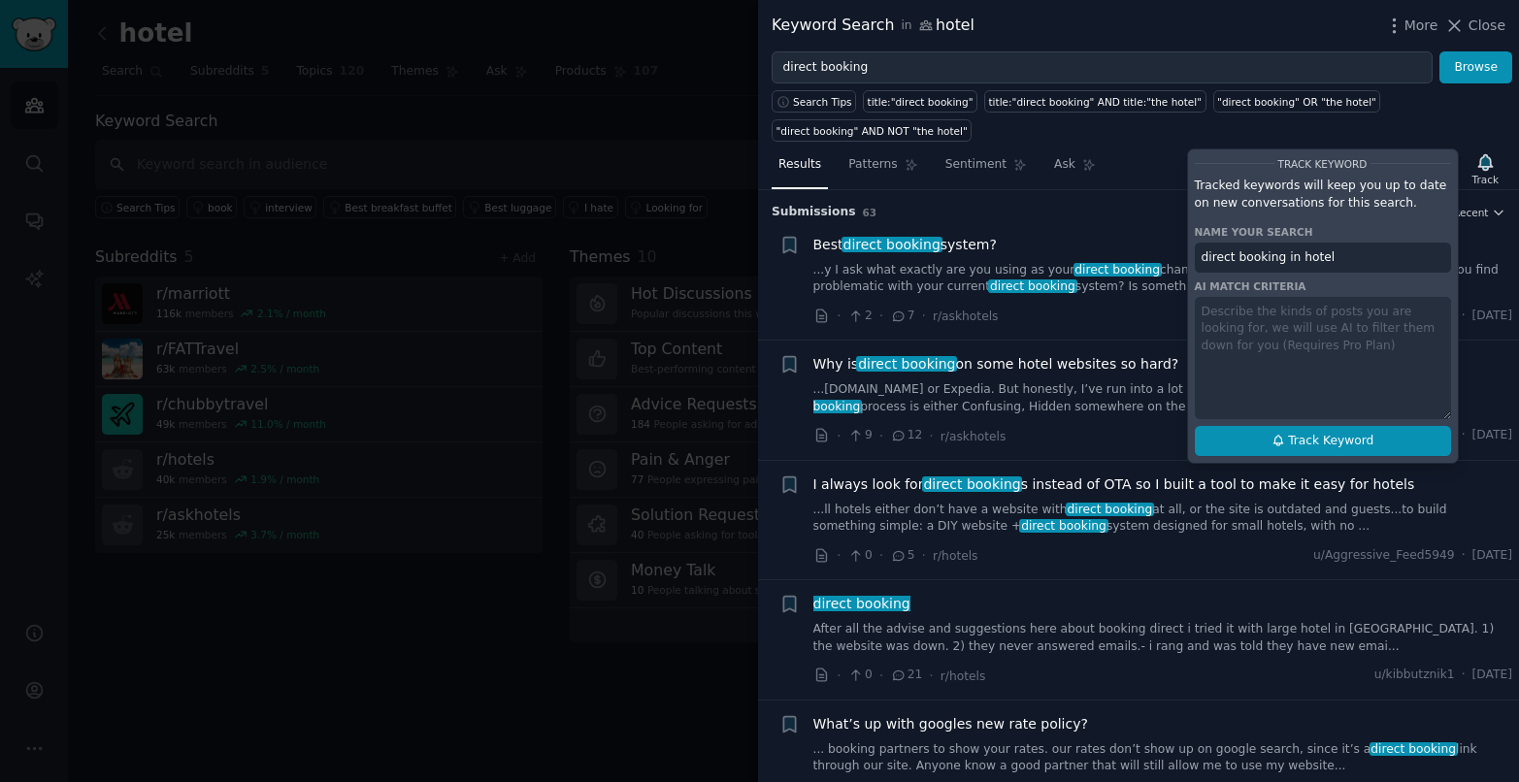
click at [1324, 445] on span "Track Keyword" at bounding box center [1330, 441] width 85 height 17
type input "direct booking in hotel"
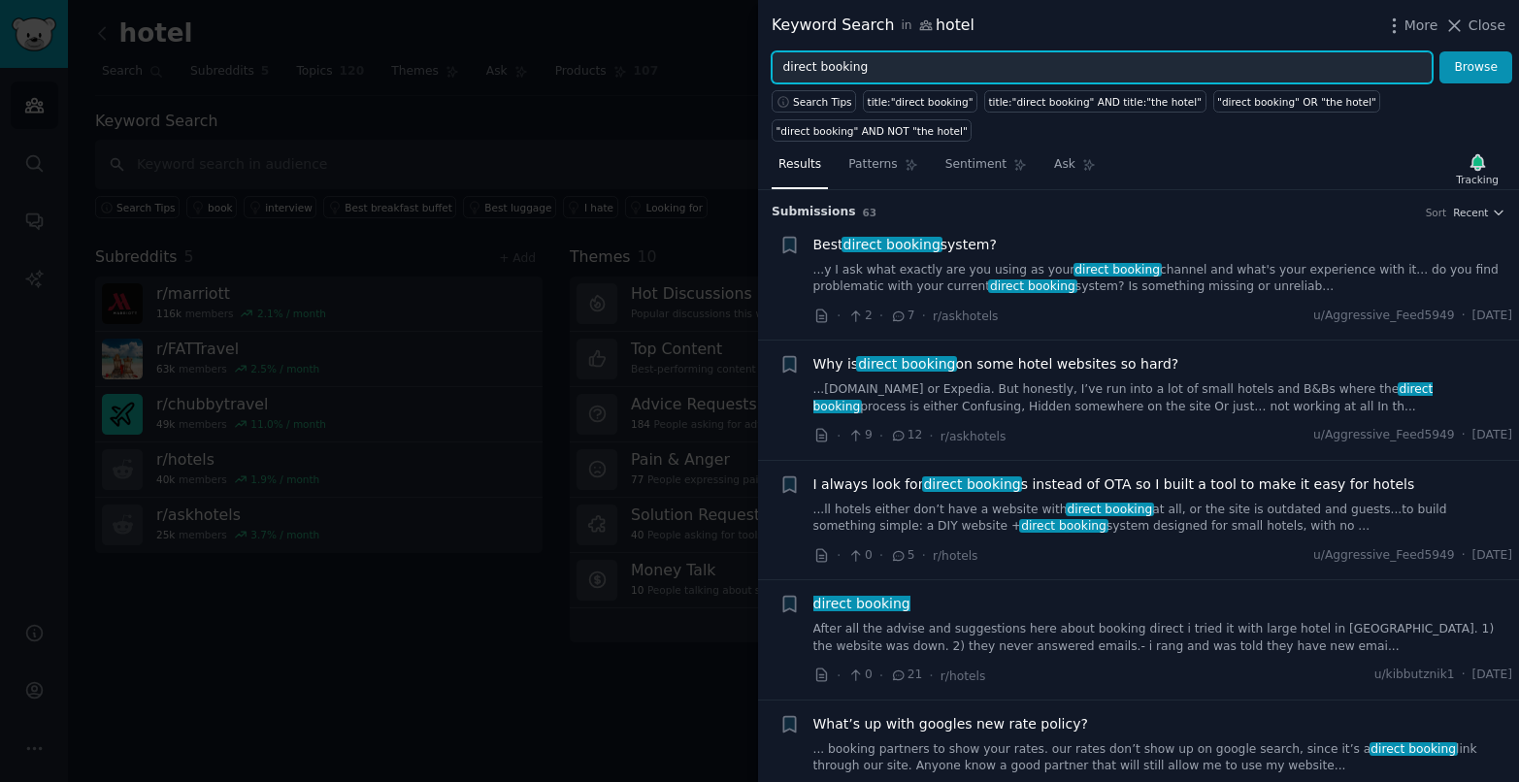
click at [980, 61] on input "direct booking" at bounding box center [1102, 67] width 661 height 33
type input "pms"
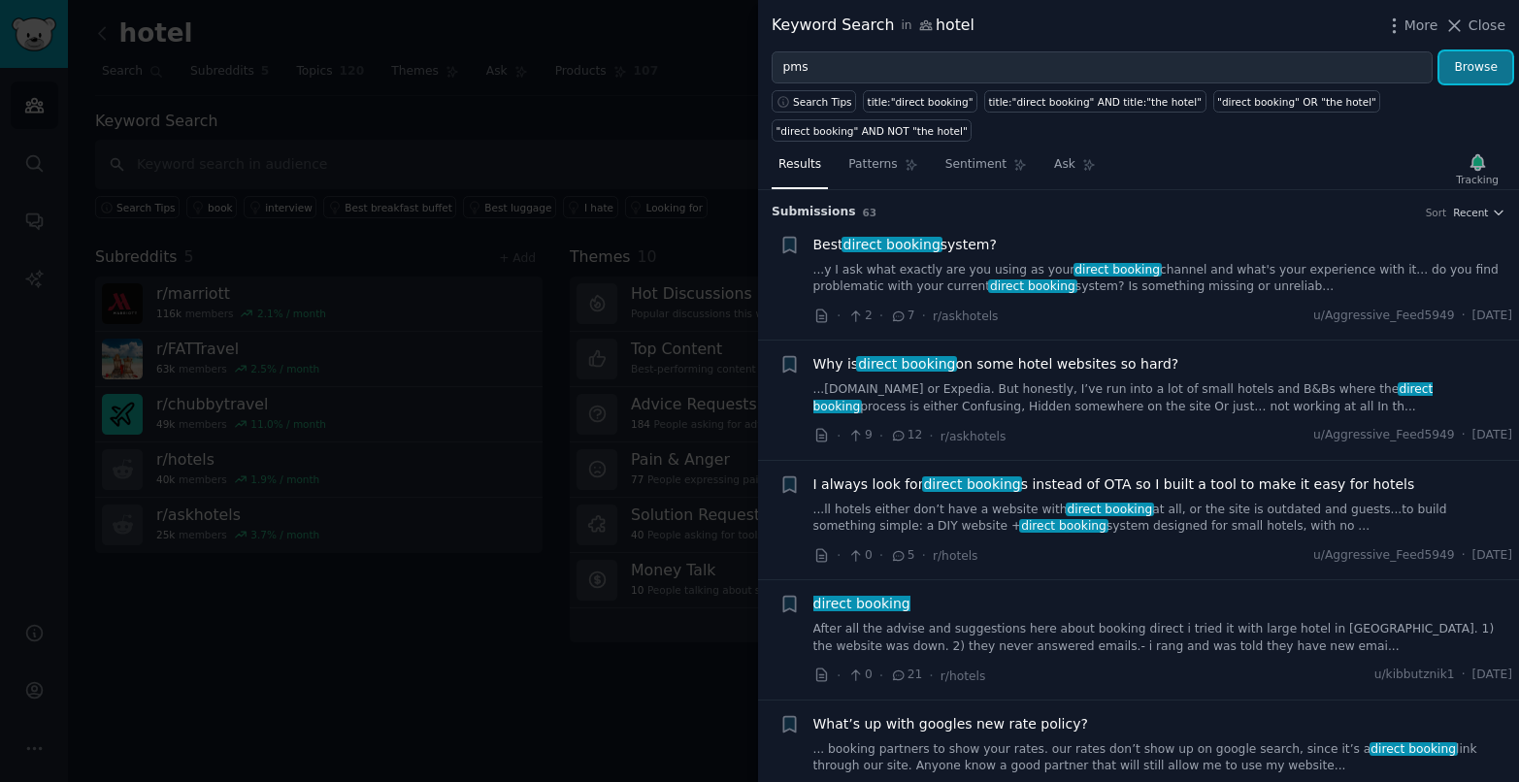
click at [1482, 73] on button "Browse" at bounding box center [1476, 67] width 73 height 33
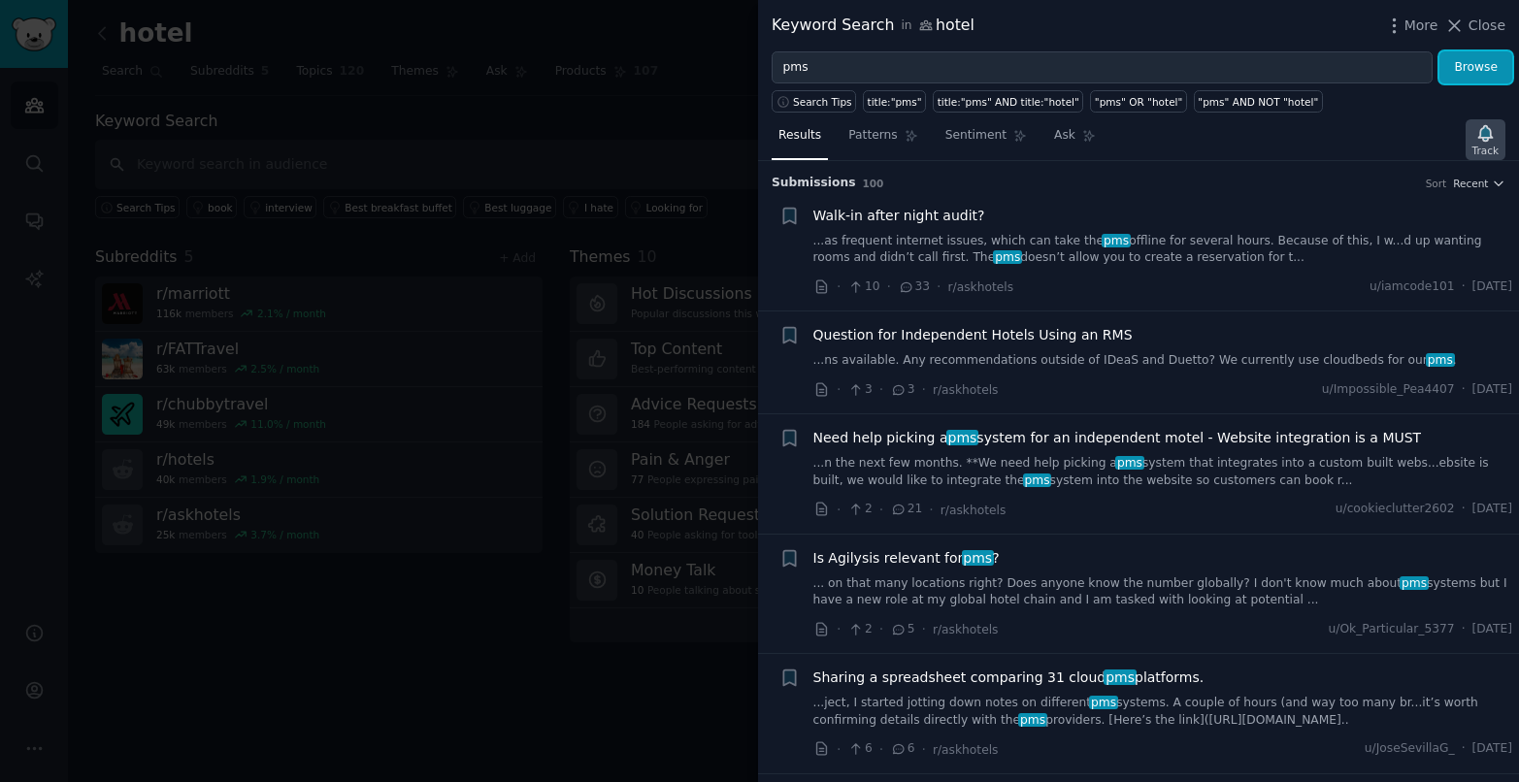
click at [1476, 146] on div "Track" at bounding box center [1486, 151] width 26 height 14
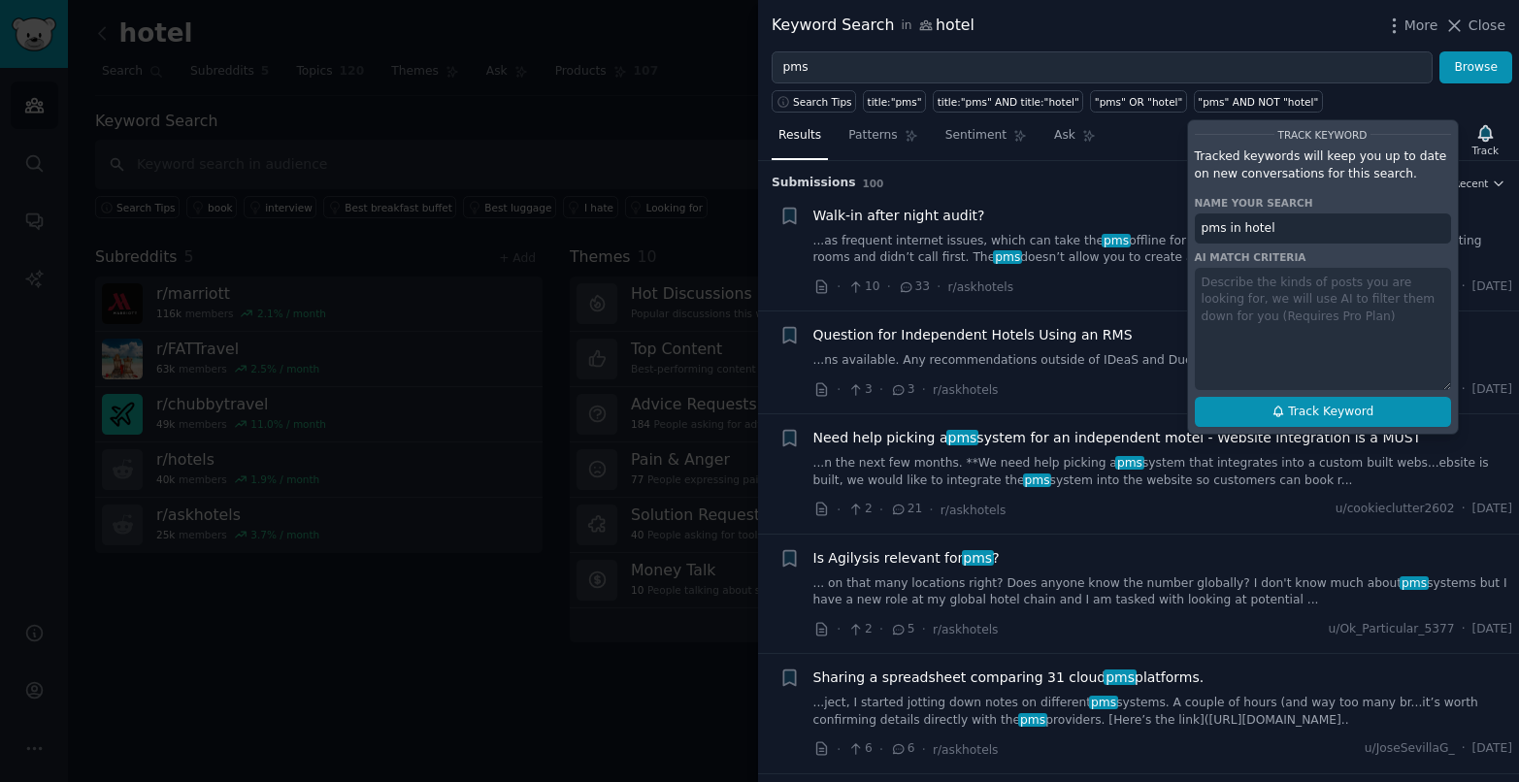
click at [1292, 418] on span "Track Keyword" at bounding box center [1330, 412] width 85 height 17
type input "pms in hotel"
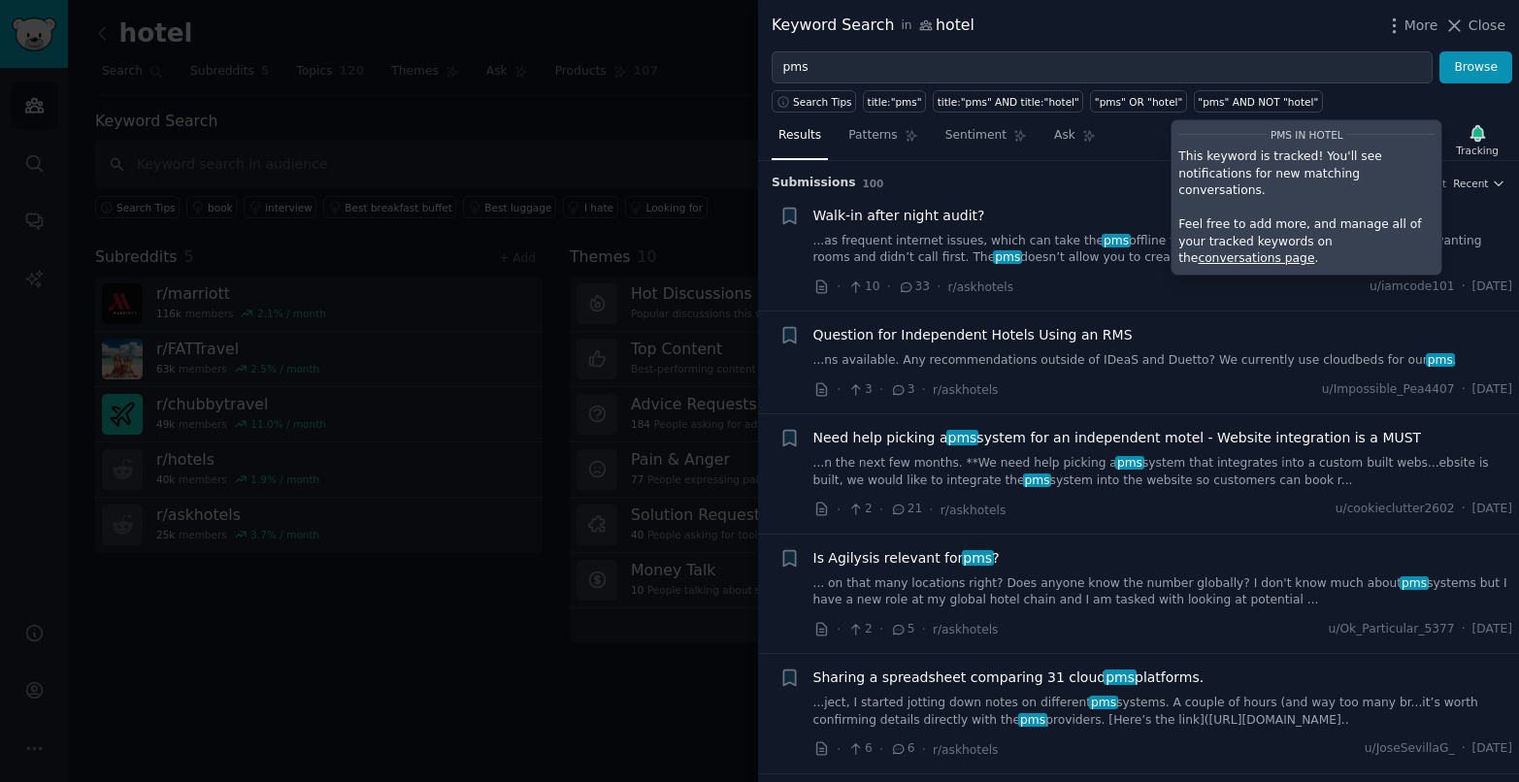
click at [511, 170] on div at bounding box center [759, 391] width 1519 height 782
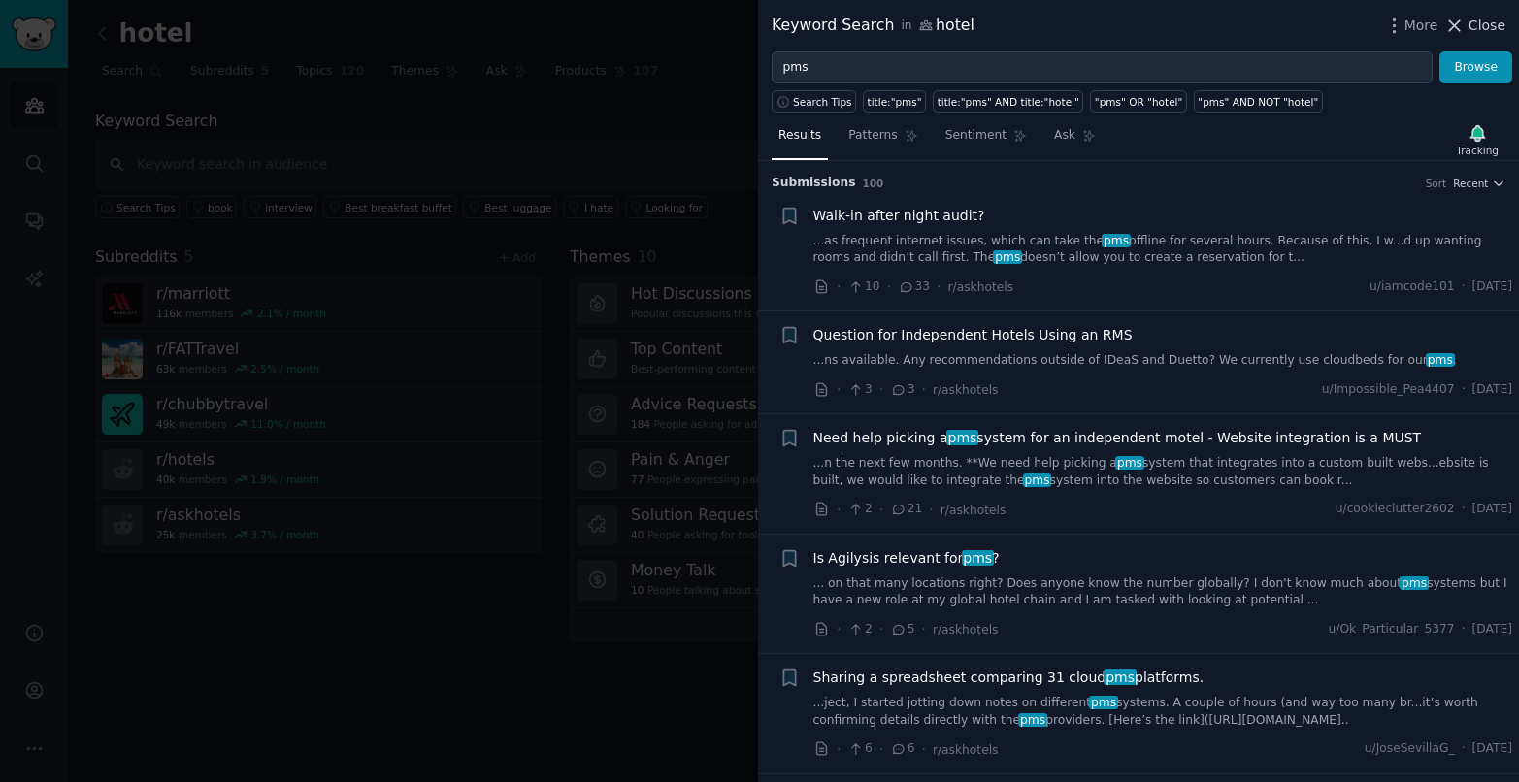
click at [1489, 34] on span "Close" at bounding box center [1487, 26] width 37 height 20
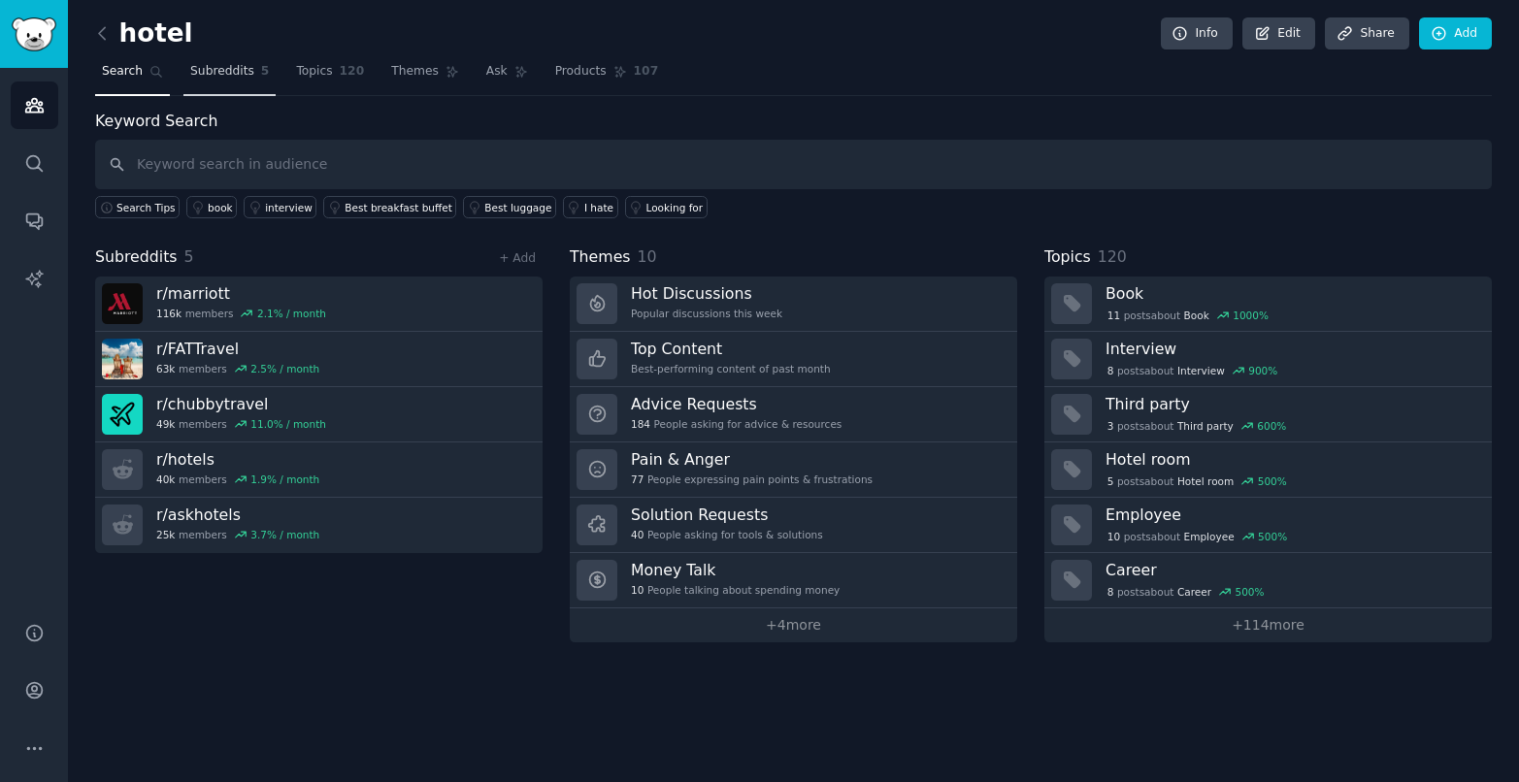
click at [214, 71] on span "Subreddits" at bounding box center [222, 71] width 64 height 17
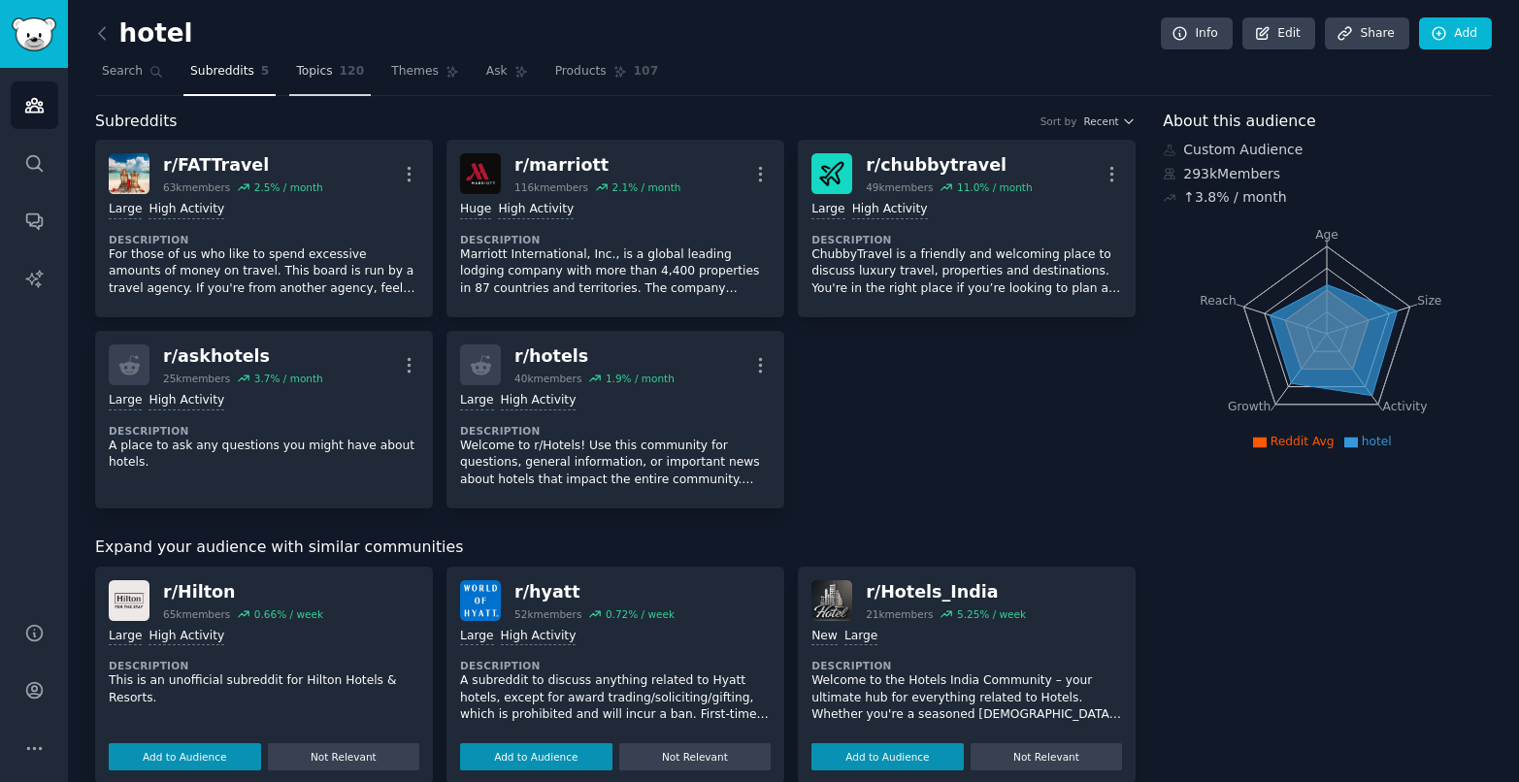
click at [320, 72] on span "Topics" at bounding box center [314, 71] width 36 height 17
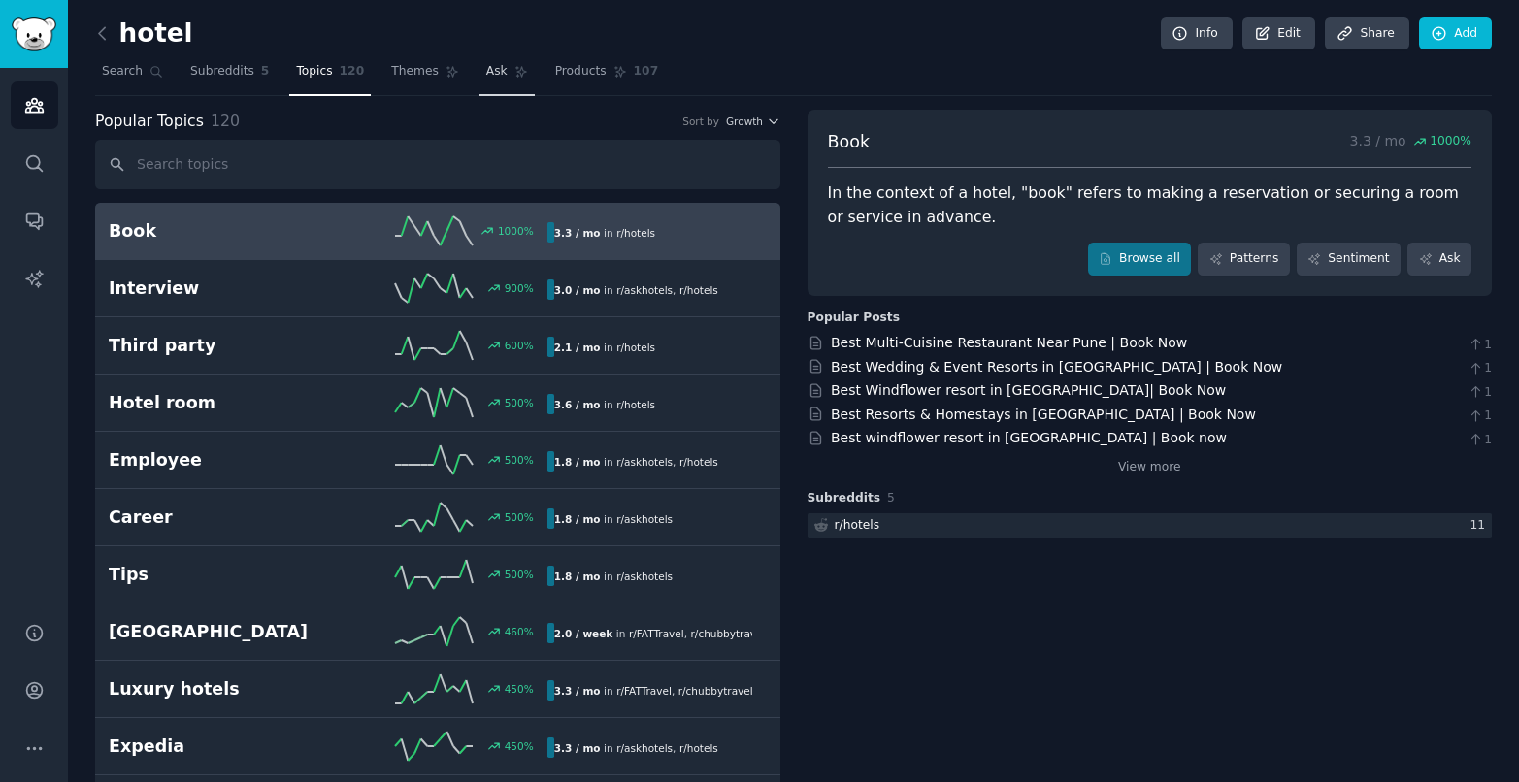
click at [490, 72] on span "Ask" at bounding box center [496, 71] width 21 height 17
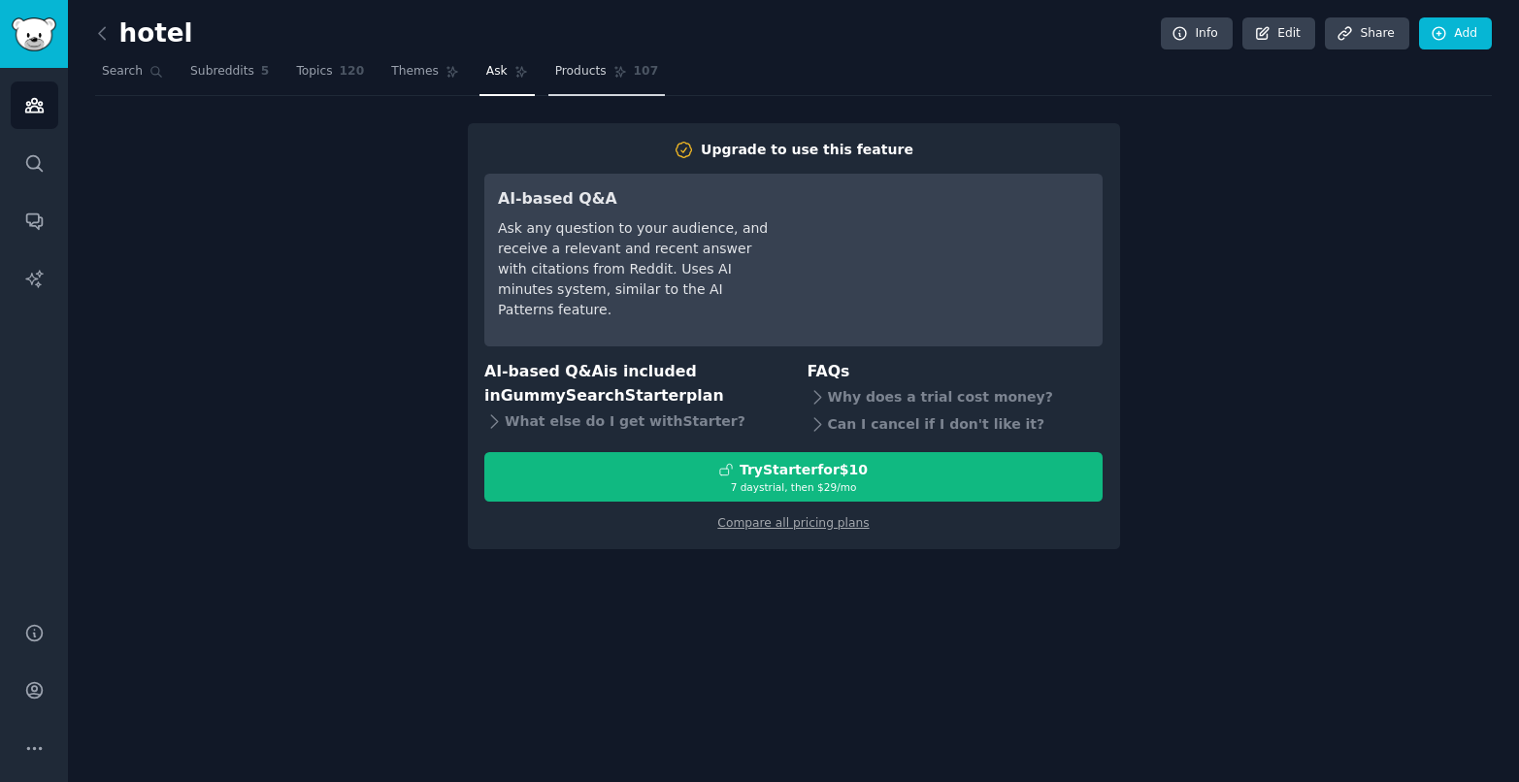
click at [590, 74] on span "Products" at bounding box center [580, 71] width 51 height 17
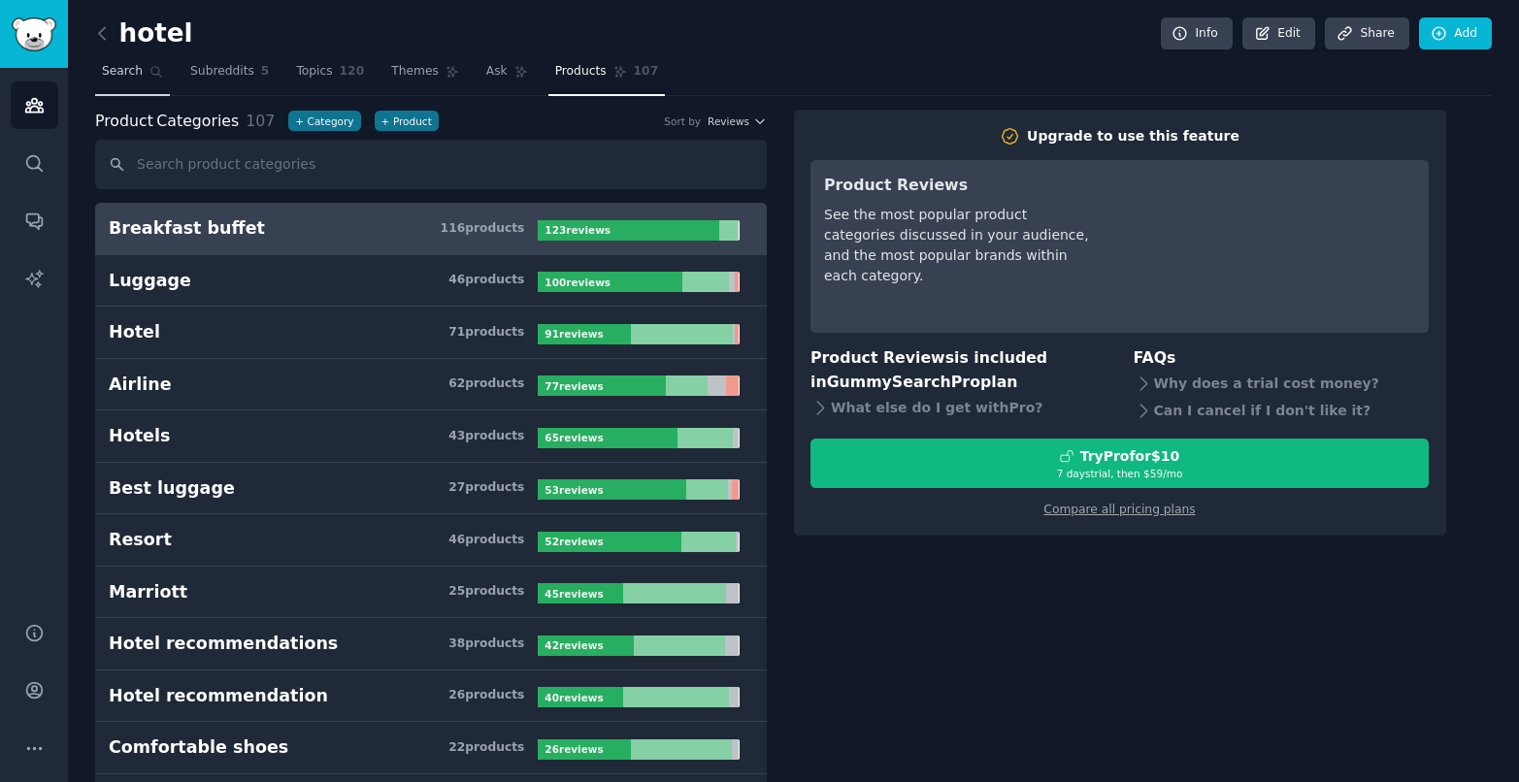
click at [120, 67] on span "Search" at bounding box center [122, 71] width 41 height 17
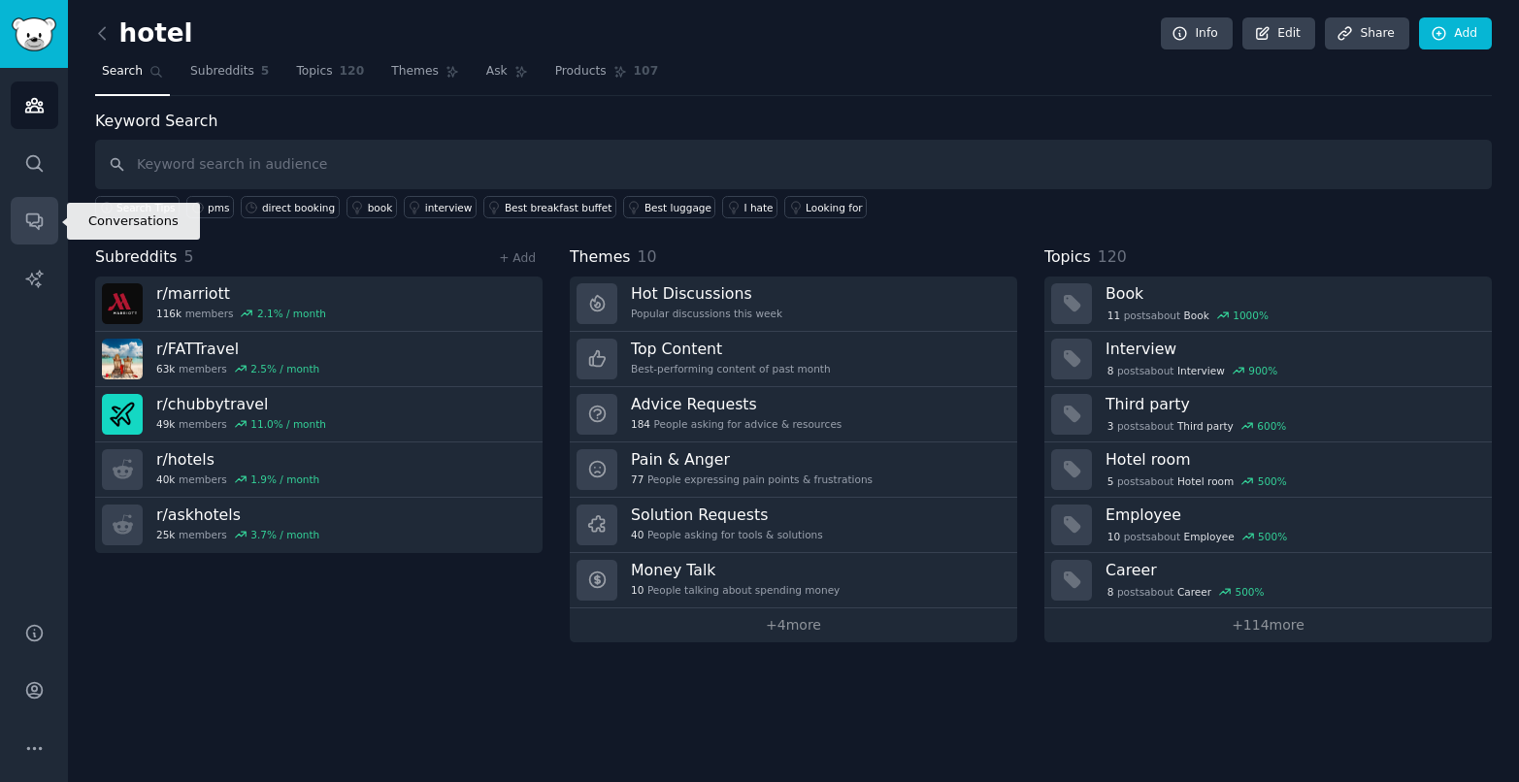
click at [29, 230] on icon "Sidebar" at bounding box center [34, 221] width 20 height 20
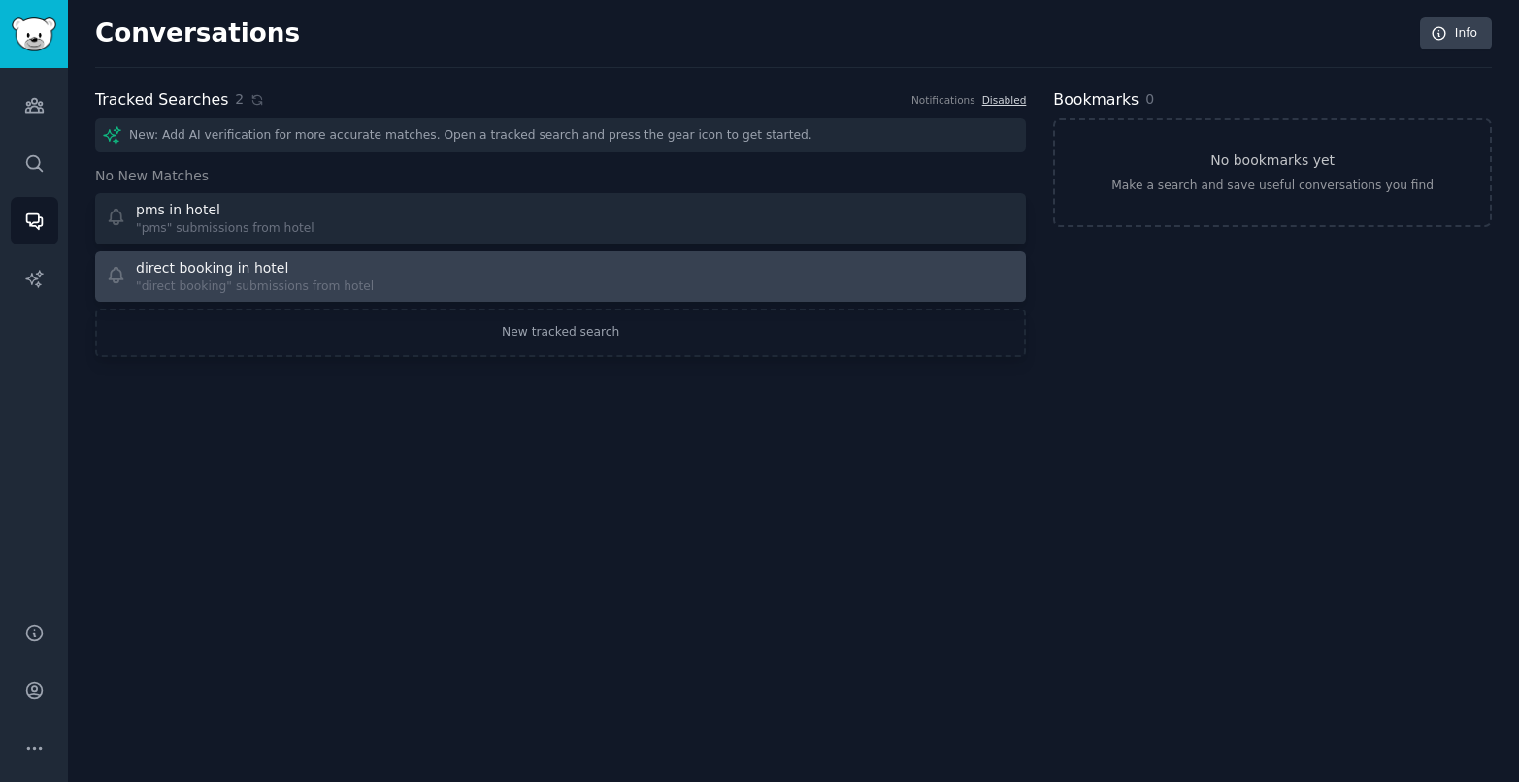
click at [296, 272] on div "direct booking in hotel" at bounding box center [255, 268] width 238 height 20
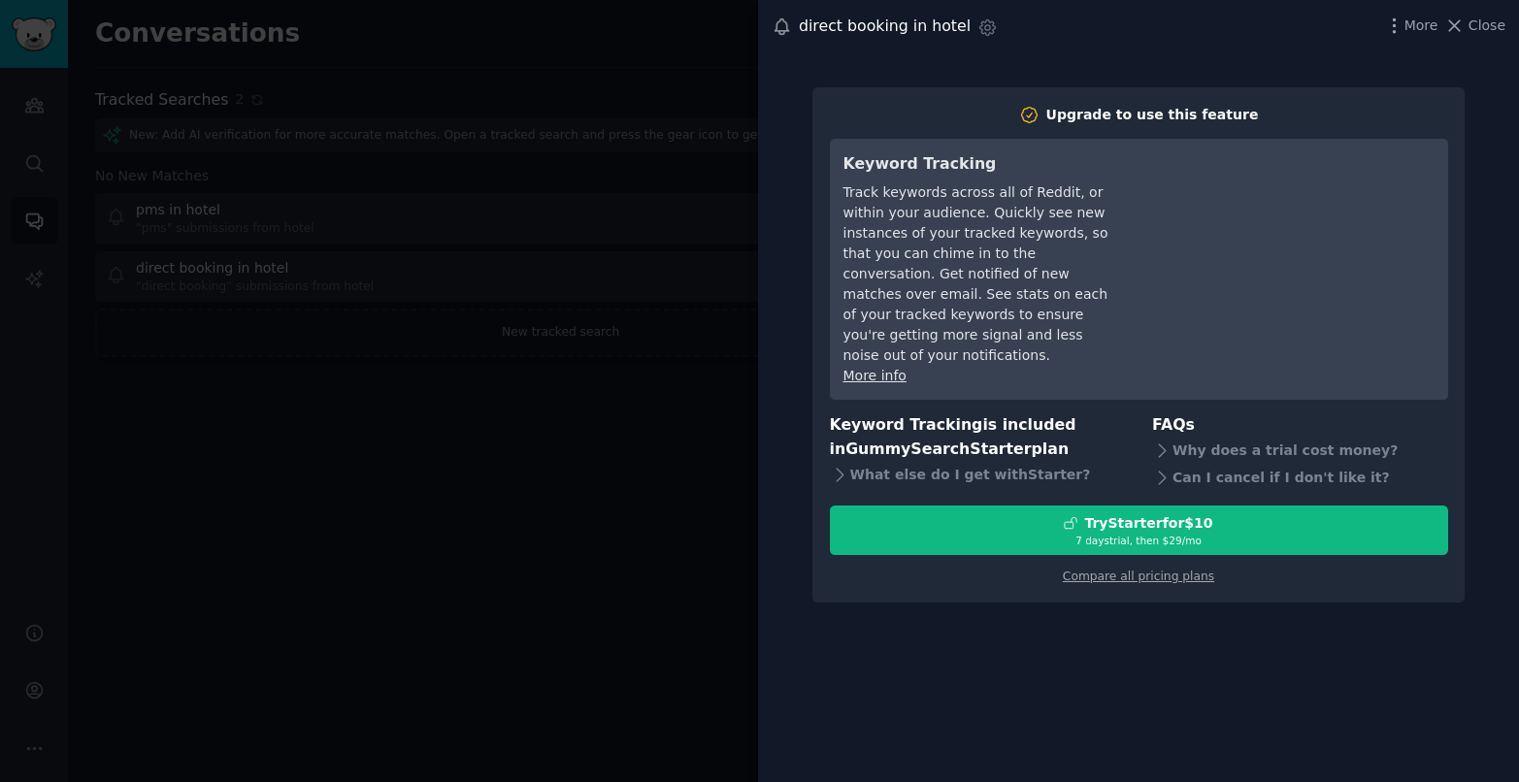
click at [437, 499] on div at bounding box center [759, 391] width 1519 height 782
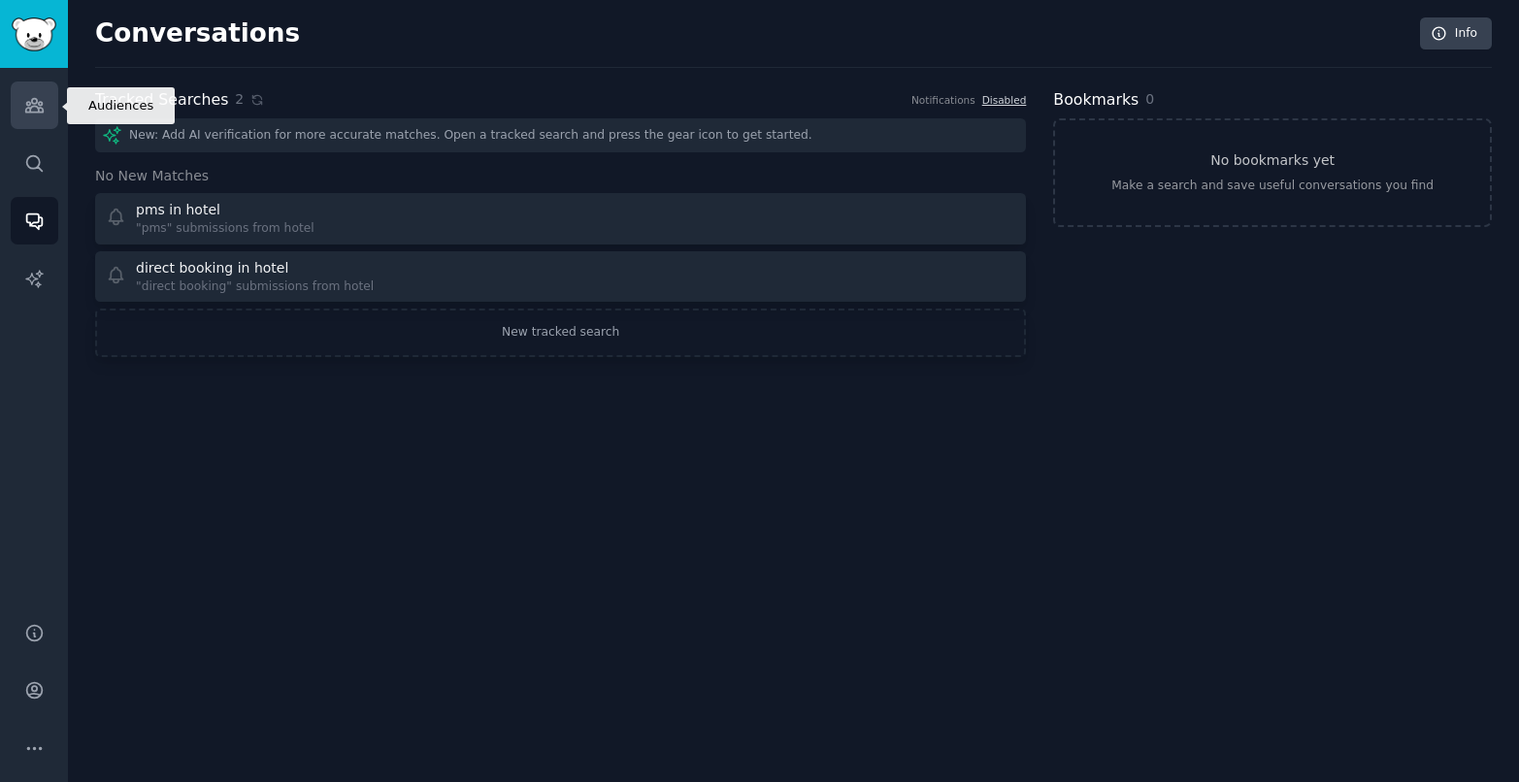
click at [39, 109] on icon "Sidebar" at bounding box center [34, 105] width 20 height 20
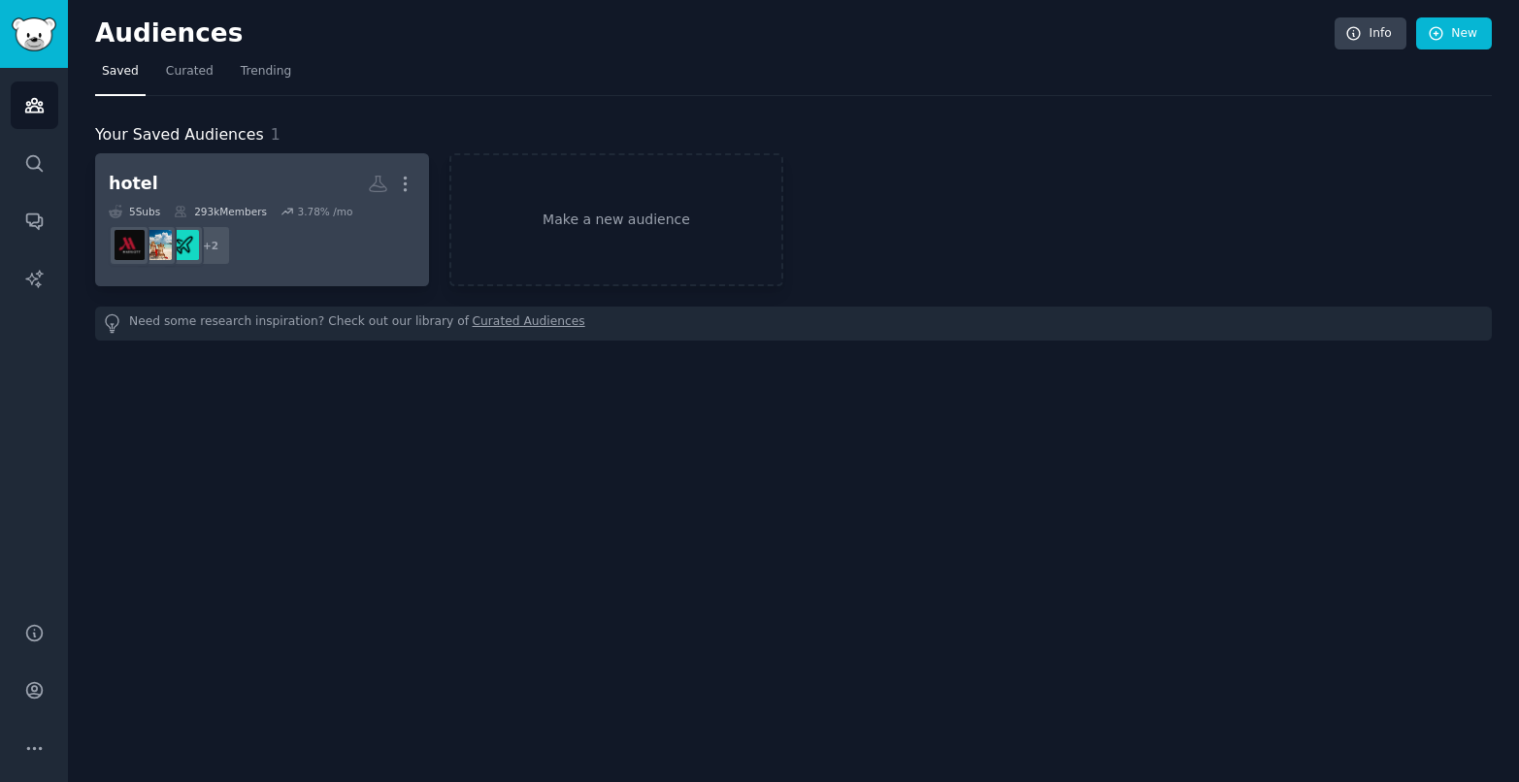
click at [222, 191] on h2 "hotel Custom Audience More" at bounding box center [262, 184] width 307 height 34
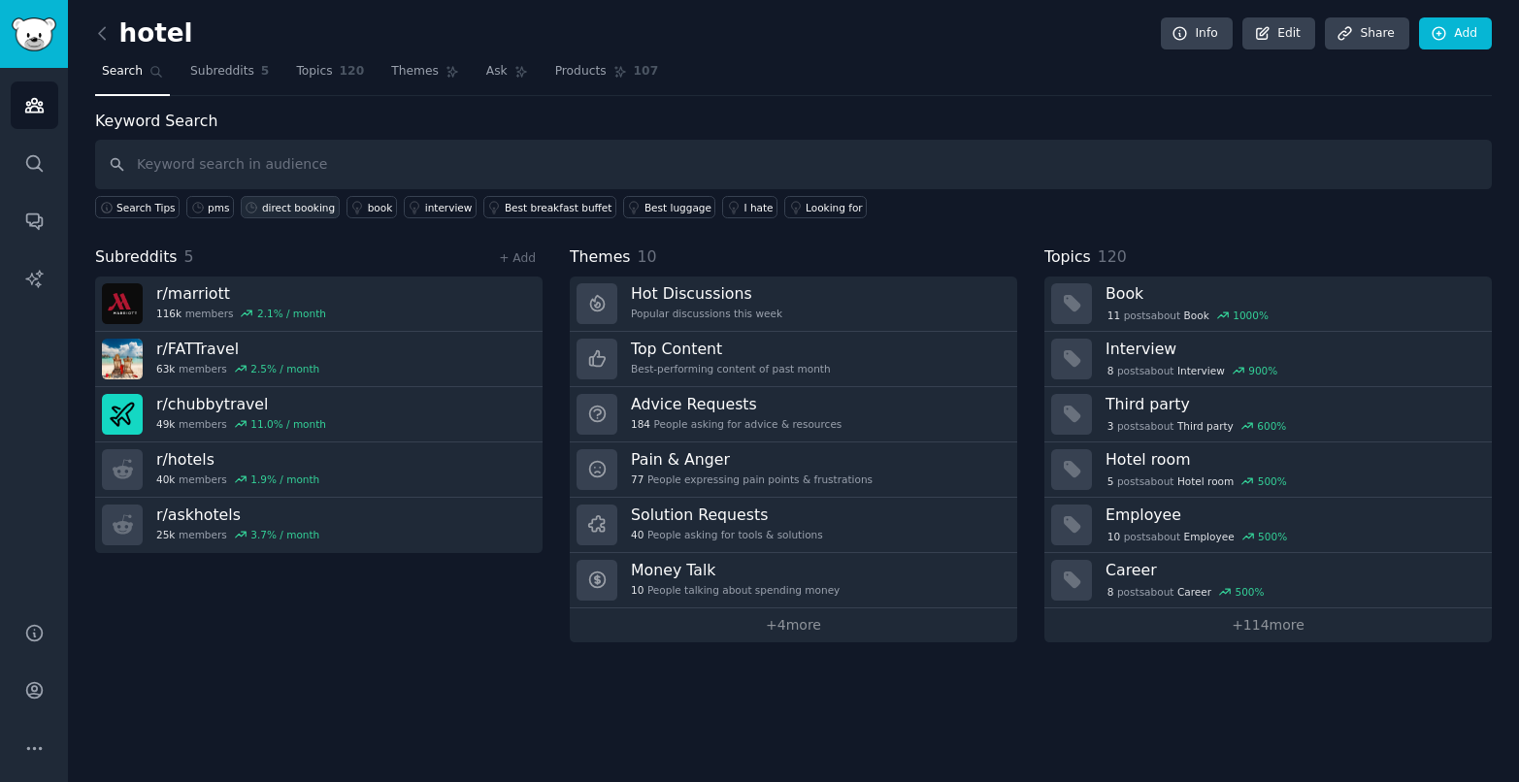
click at [289, 208] on div "direct booking" at bounding box center [298, 208] width 73 height 14
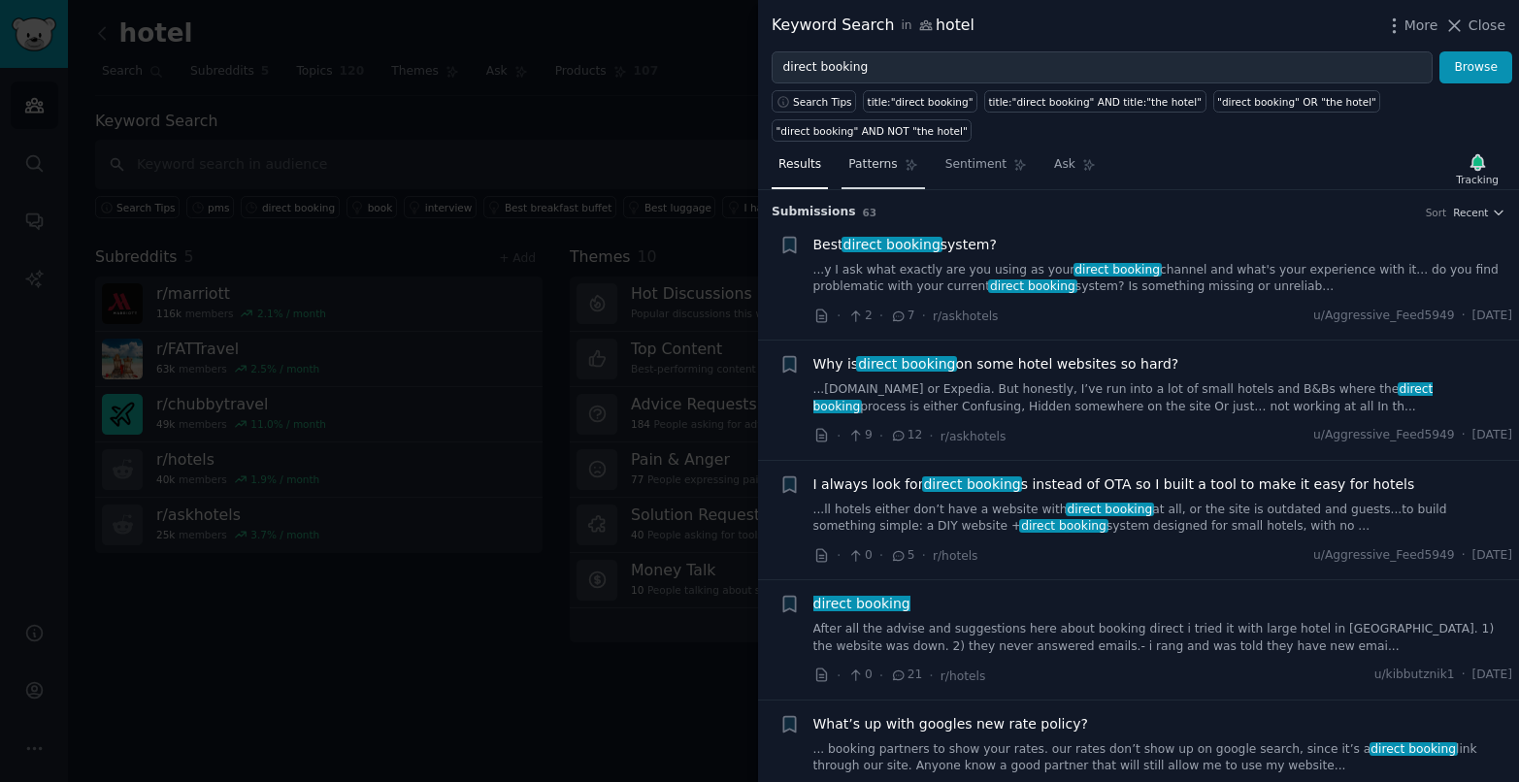
click at [872, 163] on span "Patterns" at bounding box center [872, 164] width 49 height 17
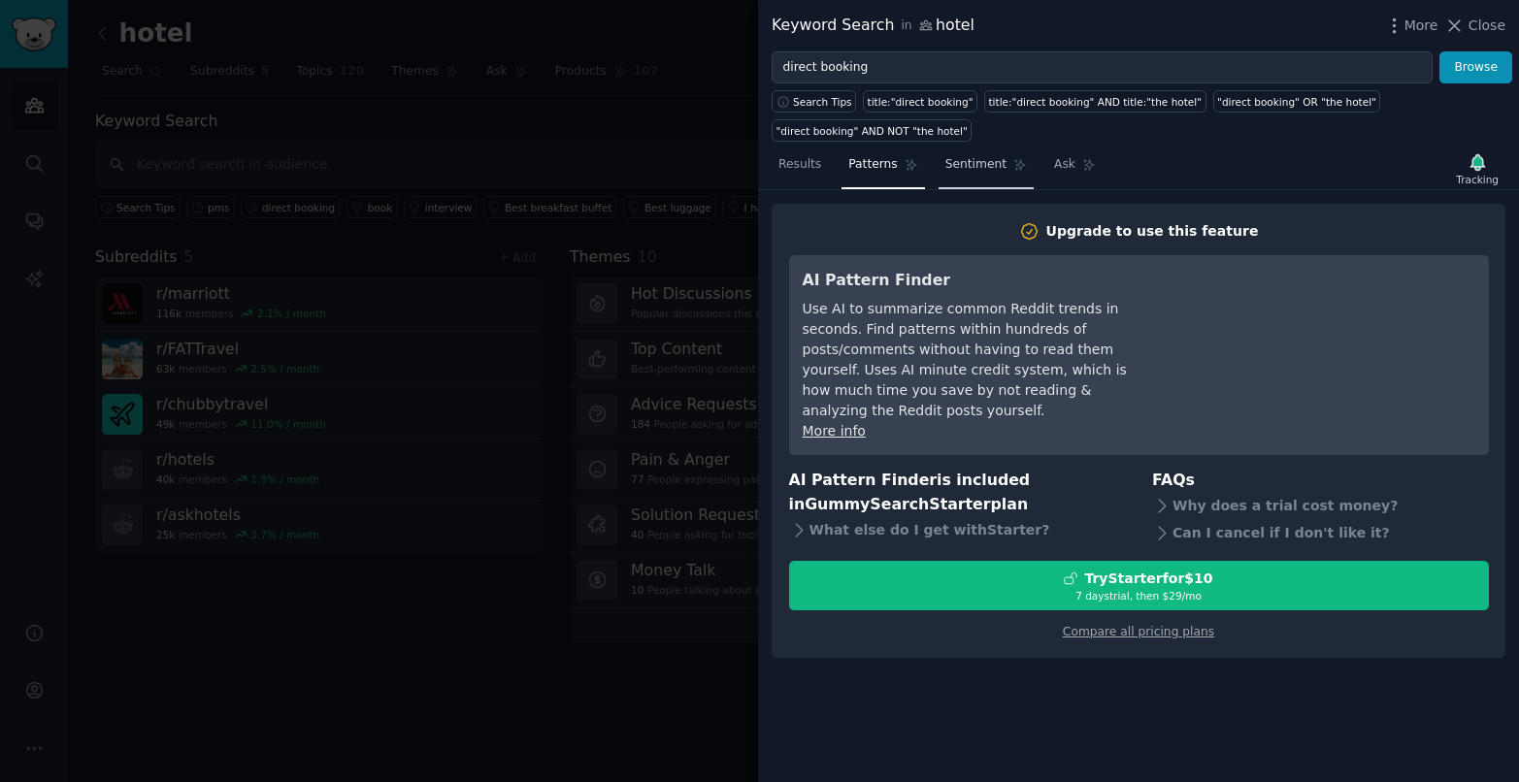
click at [974, 165] on span "Sentiment" at bounding box center [976, 164] width 61 height 17
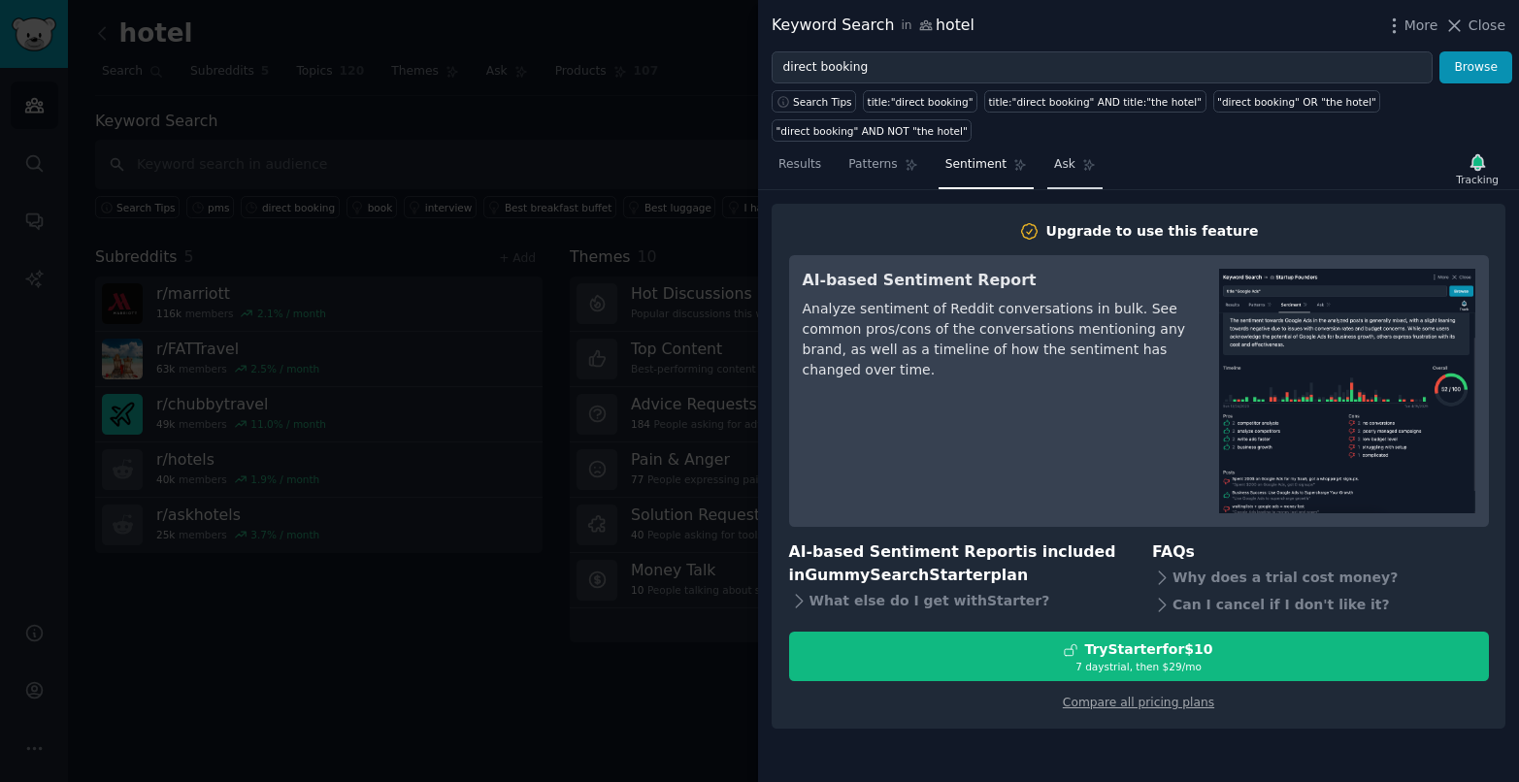
click at [1057, 164] on span "Ask" at bounding box center [1064, 164] width 21 height 17
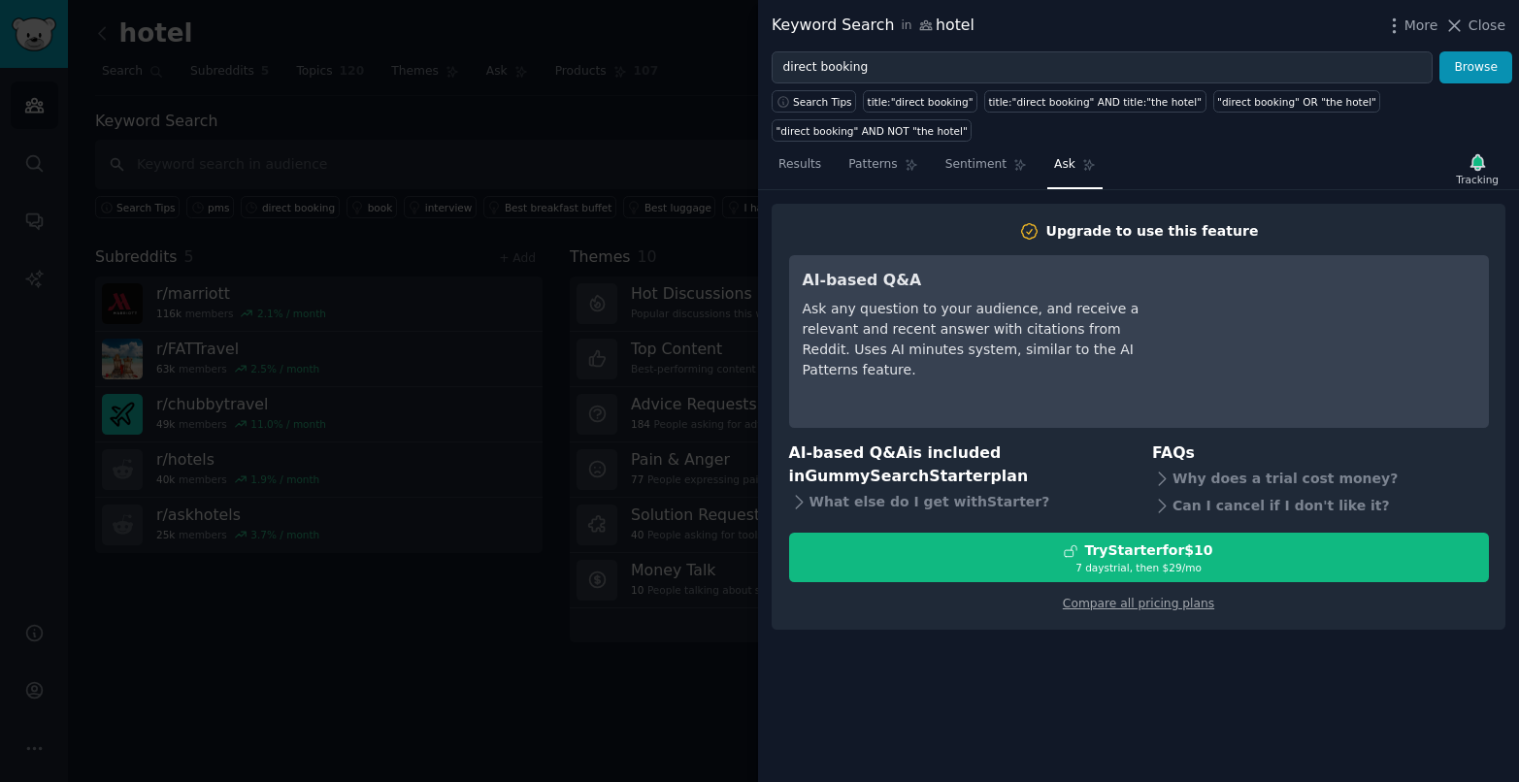
click at [770, 166] on div "Results Patterns Sentiment Ask Tracking" at bounding box center [1138, 170] width 761 height 42
click at [799, 166] on span "Results" at bounding box center [800, 164] width 43 height 17
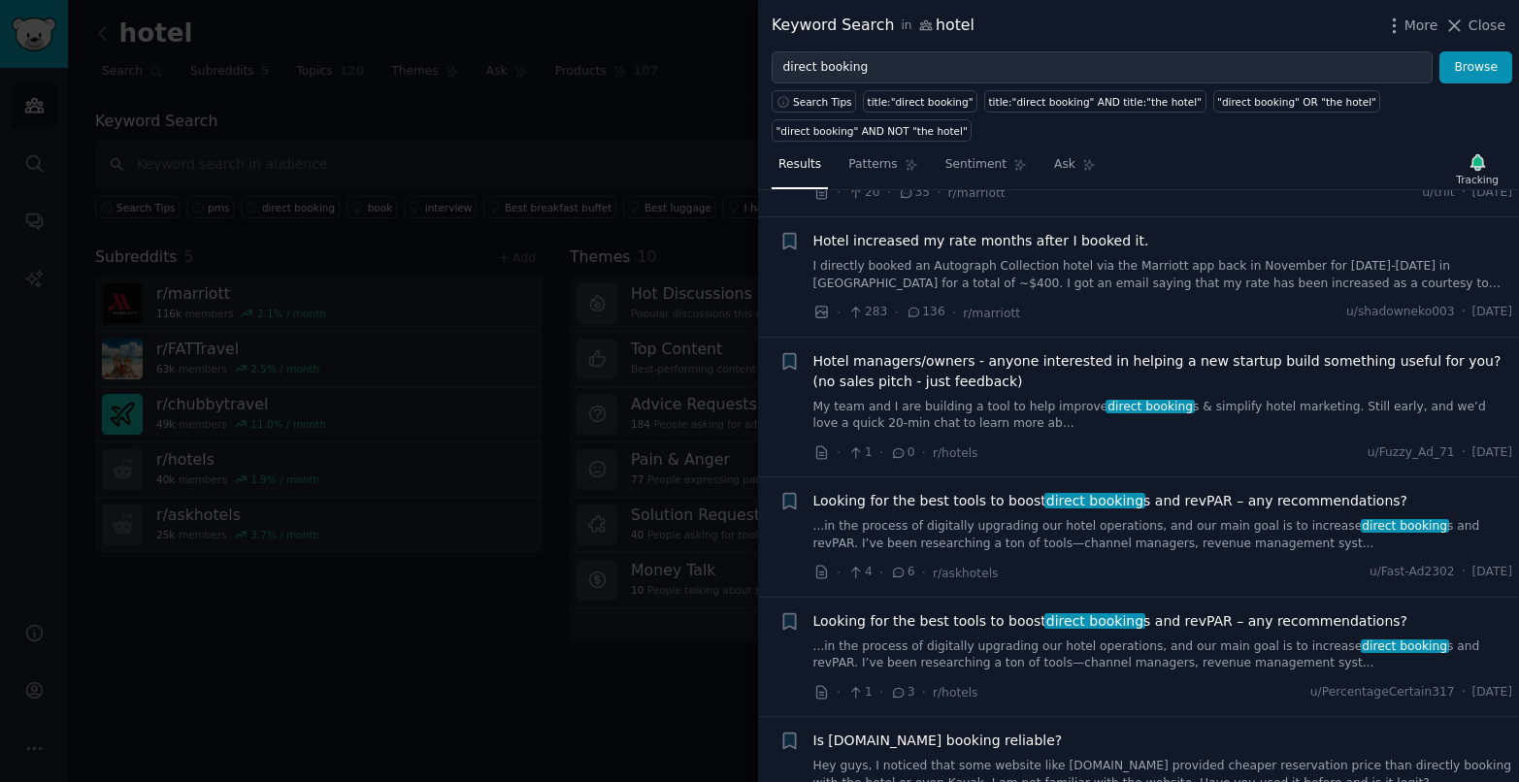
scroll to position [1325, 0]
click at [1008, 393] on div "Hotel managers/owners - anyone interested in helping a new startup build someth…" at bounding box center [1164, 390] width 700 height 82
click at [986, 371] on span "Hotel managers/owners - anyone interested in helping a new startup build someth…" at bounding box center [1164, 369] width 700 height 41
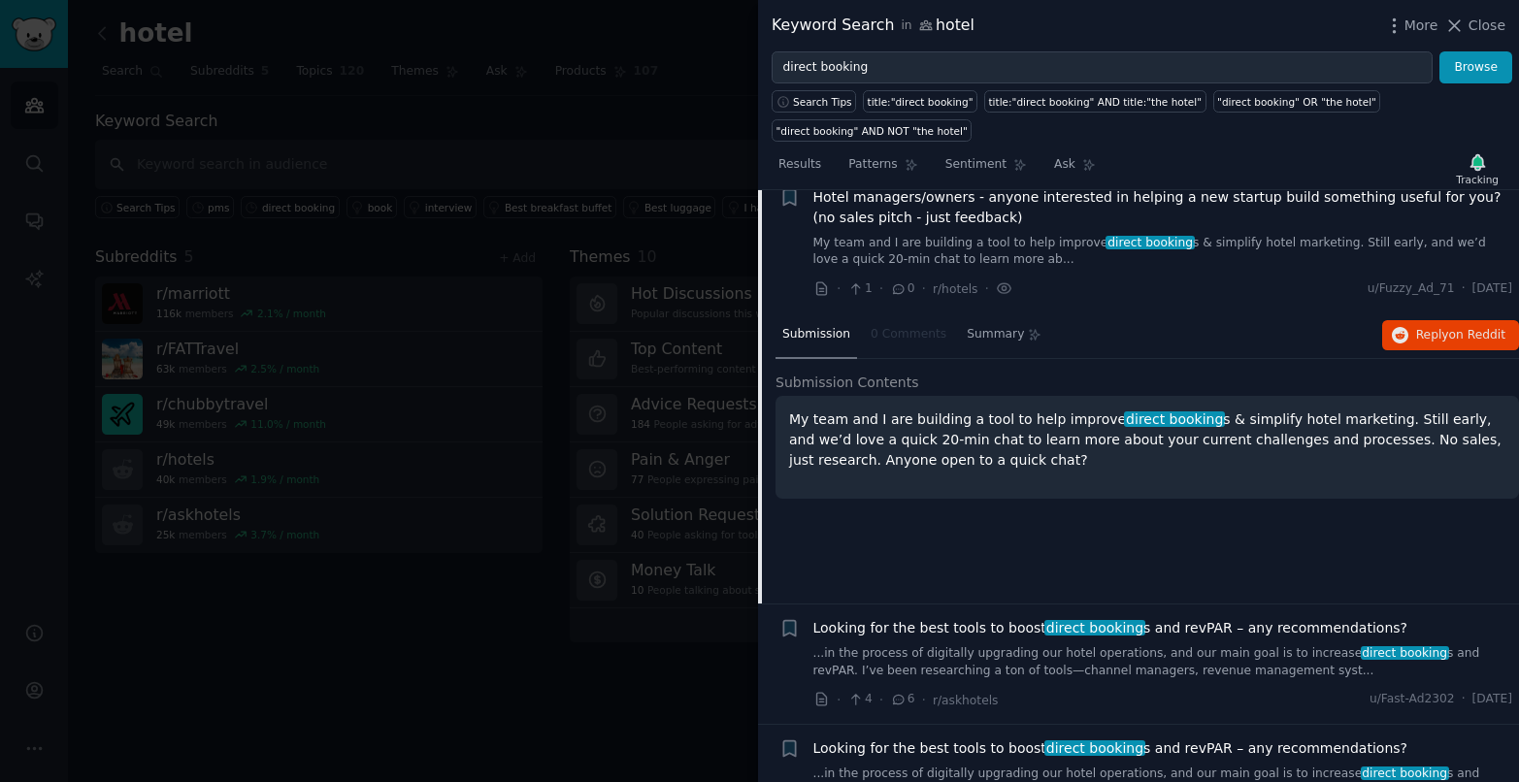
scroll to position [1480, 0]
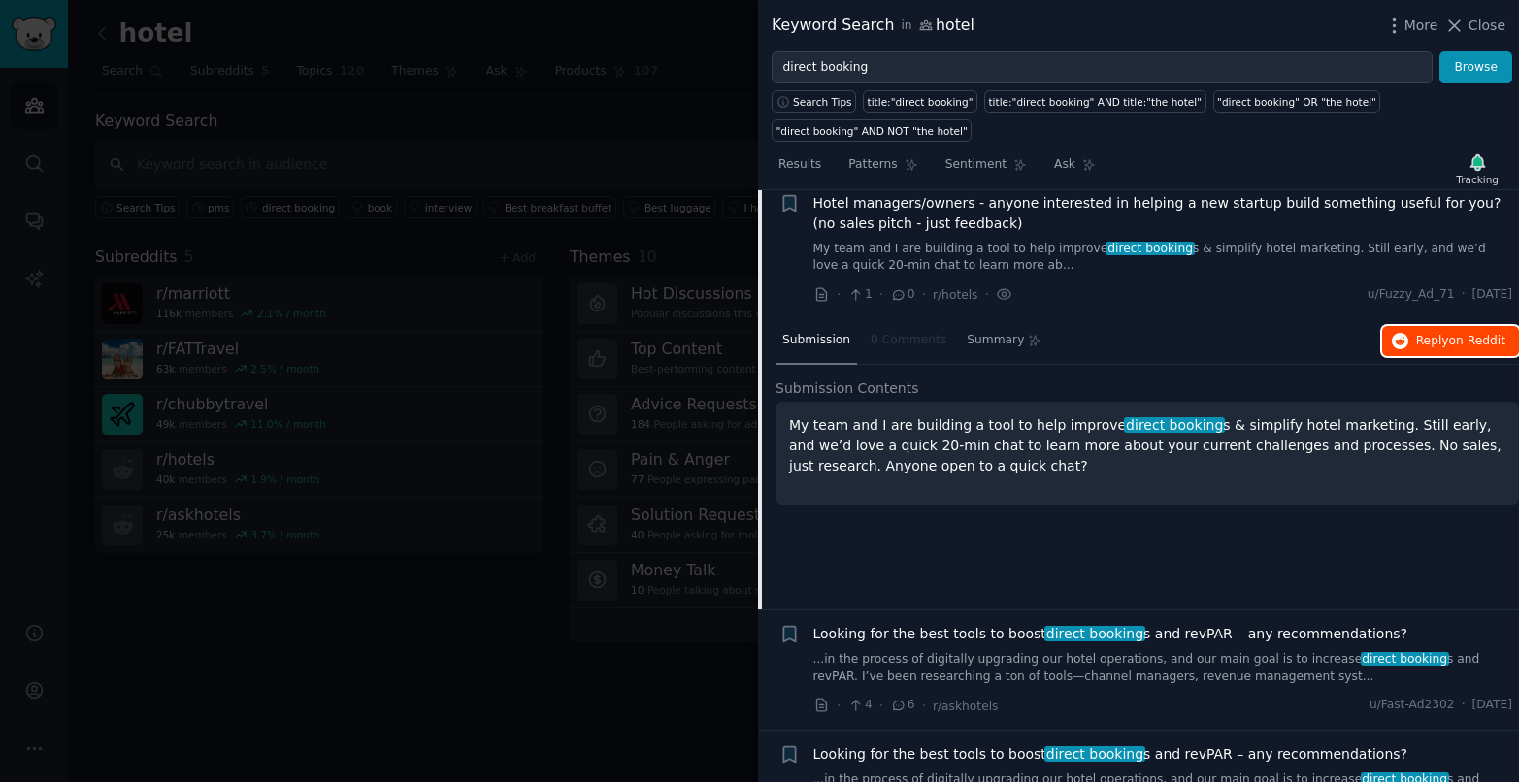
click at [1471, 340] on span "on Reddit" at bounding box center [1477, 341] width 56 height 14
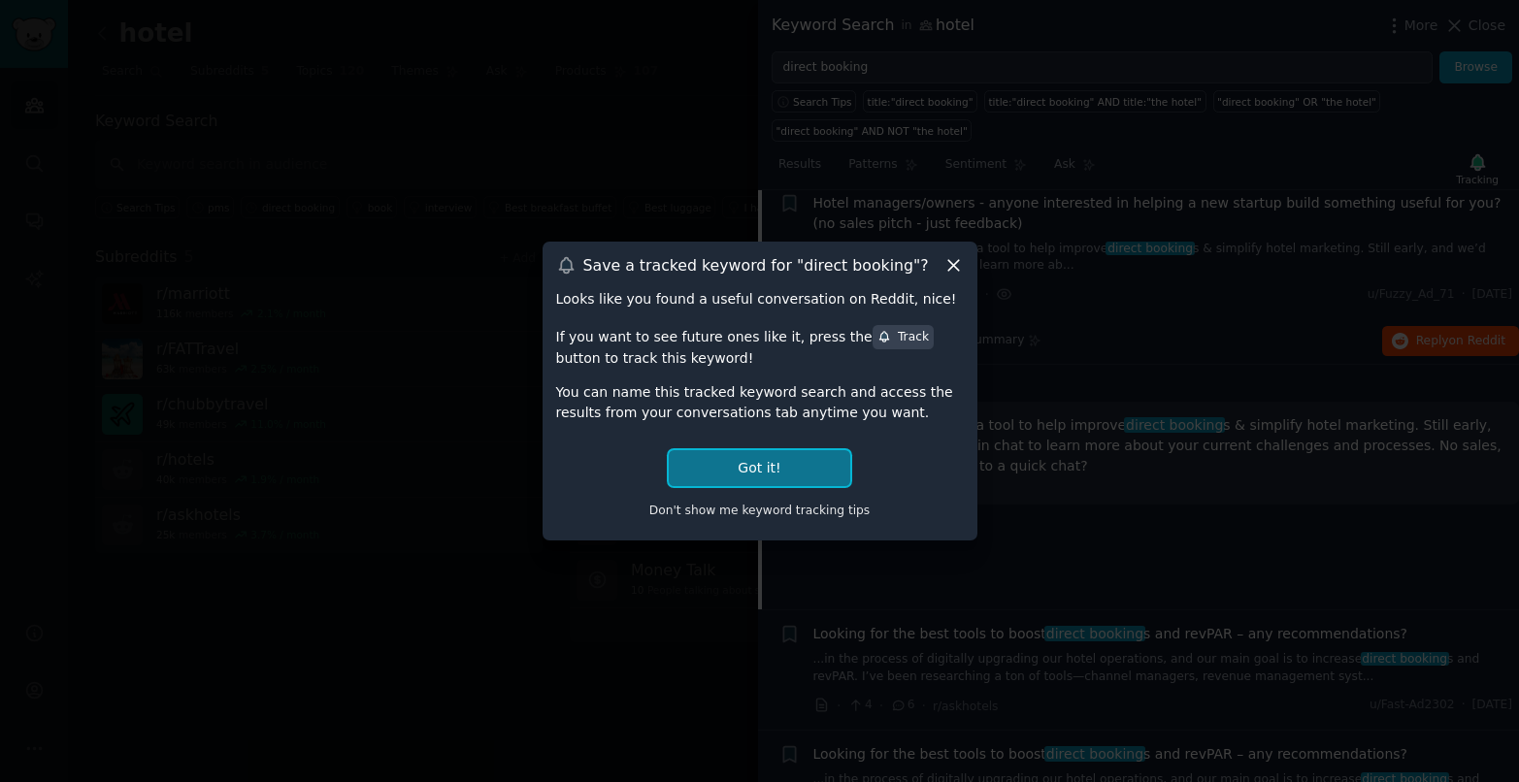
click at [792, 465] on button "Got it!" at bounding box center [759, 468] width 181 height 36
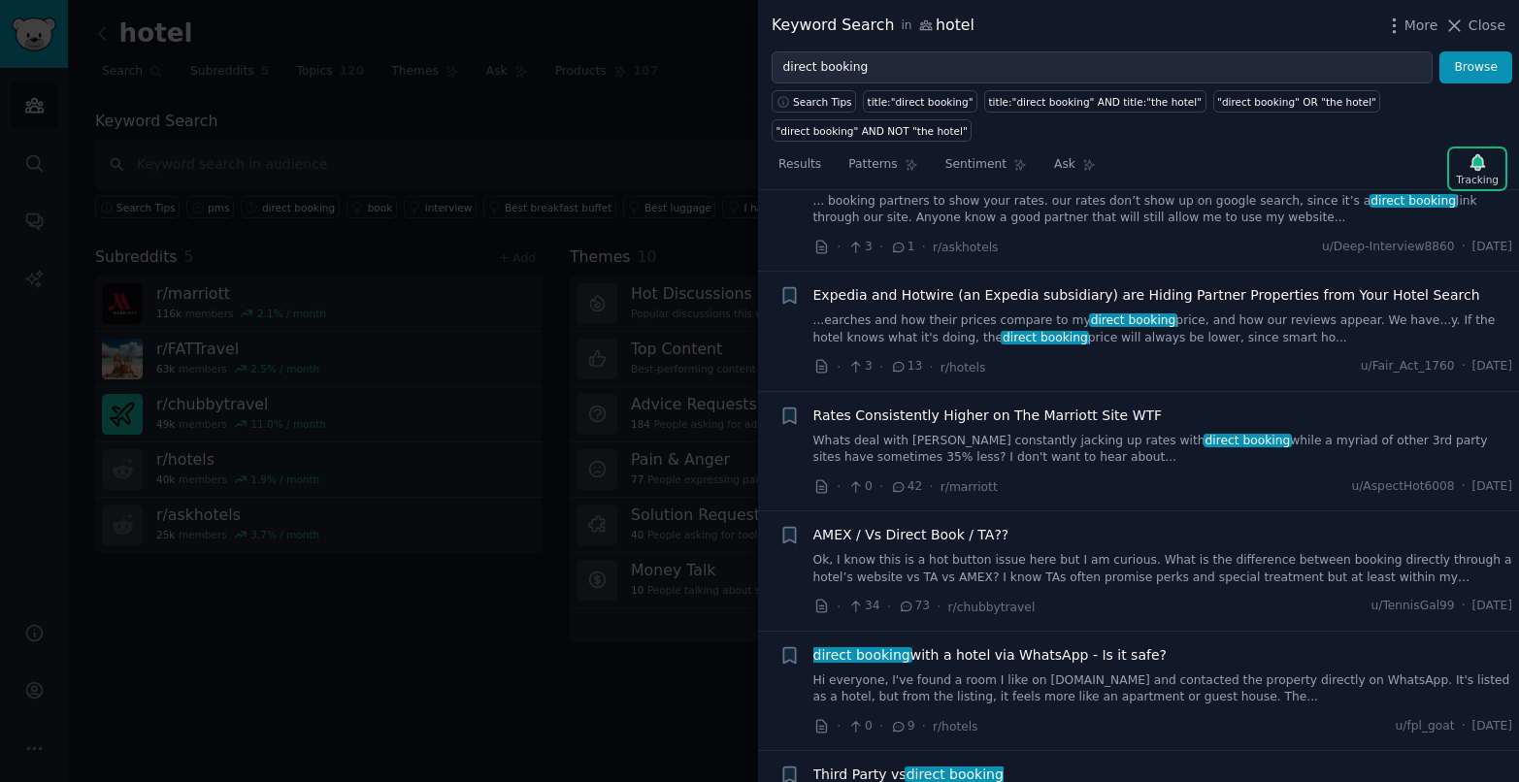
scroll to position [0, 0]
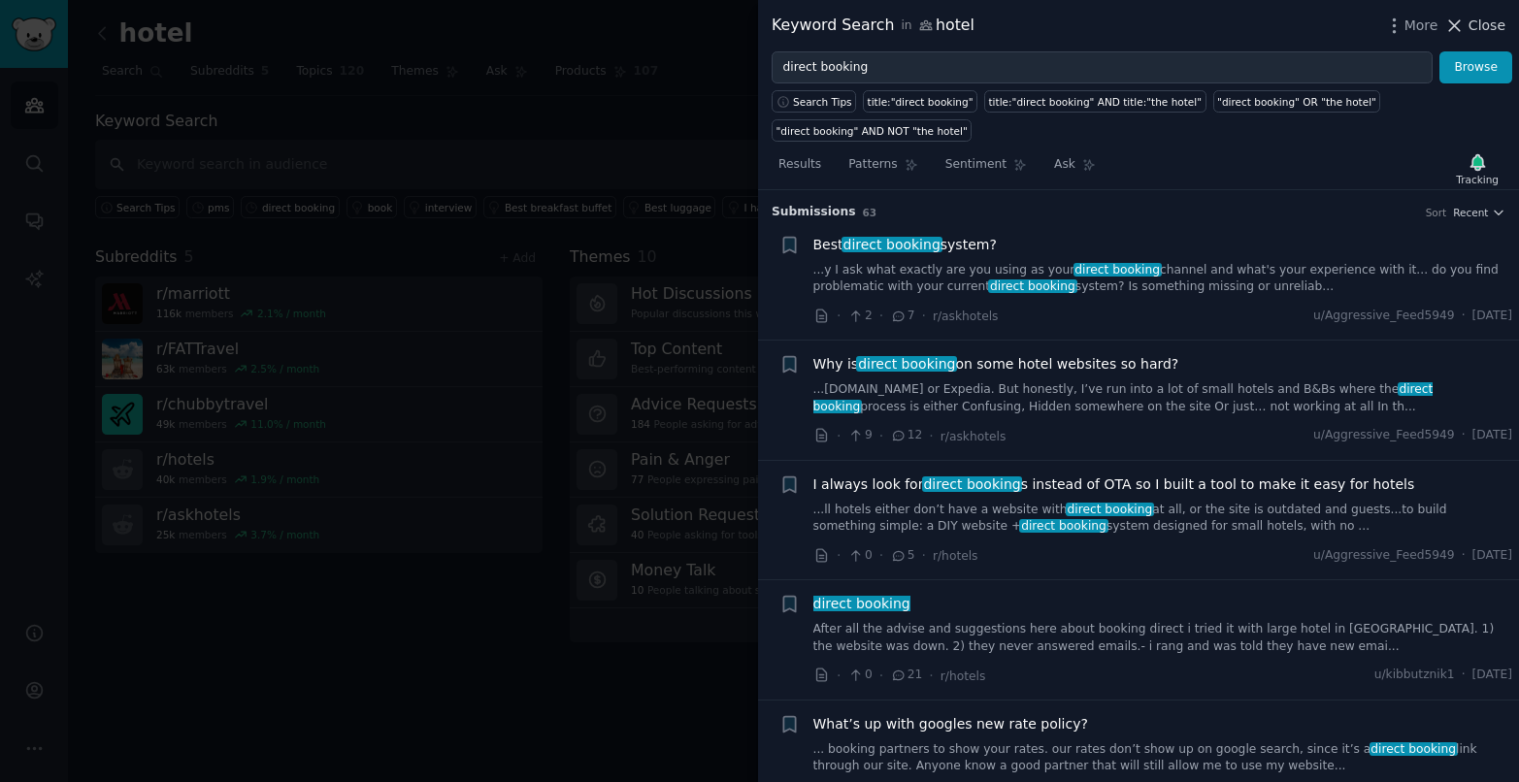
click at [1489, 21] on span "Close" at bounding box center [1487, 26] width 37 height 20
